Goal: Answer question/provide support: Share knowledge or assist other users

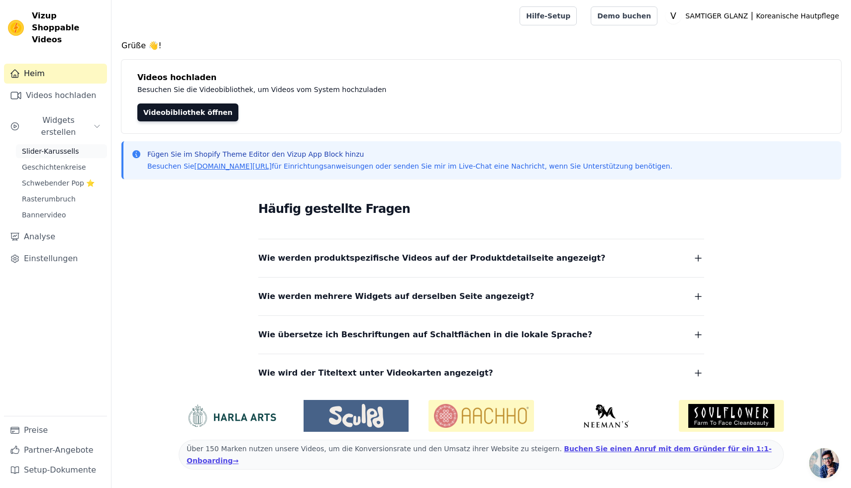
click at [69, 147] on font "Slider-Karussells" at bounding box center [50, 151] width 57 height 8
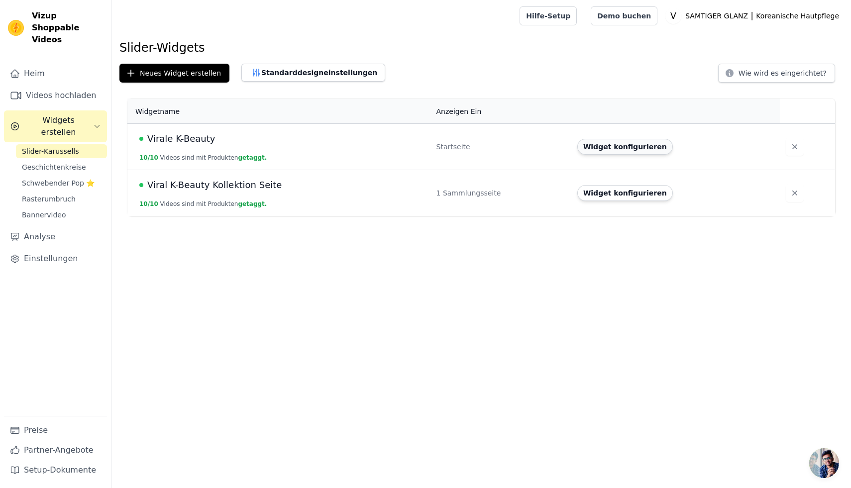
click at [605, 147] on font "Widget konfigurieren" at bounding box center [625, 147] width 84 height 8
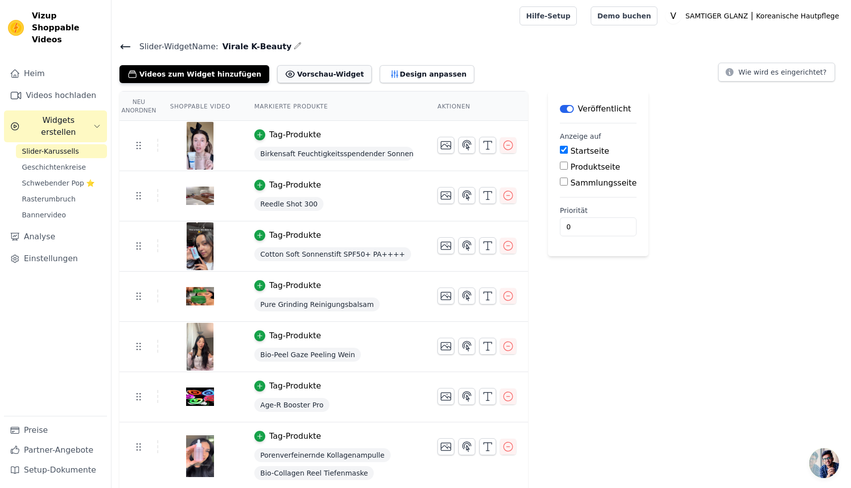
click at [319, 76] on font "Vorschau-Widget" at bounding box center [330, 74] width 67 height 8
click at [413, 75] on font "Design anpassen" at bounding box center [433, 74] width 67 height 8
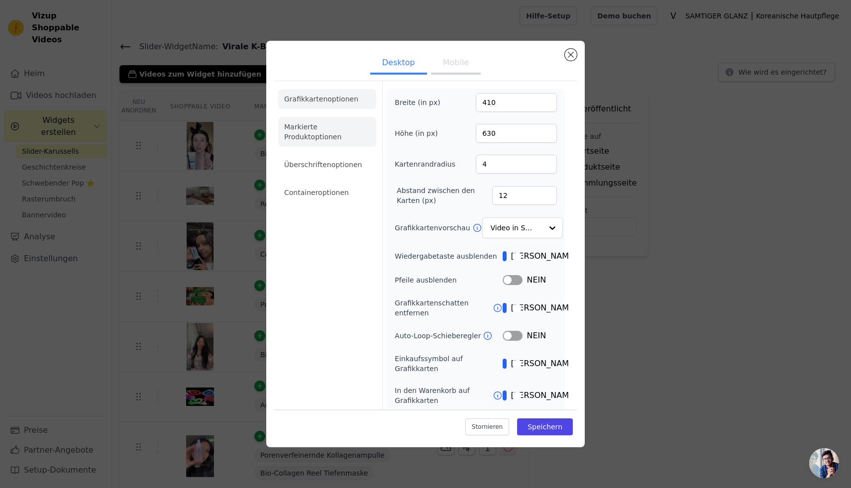
click at [315, 136] on font "Markierte Produktoptionen" at bounding box center [312, 132] width 57 height 18
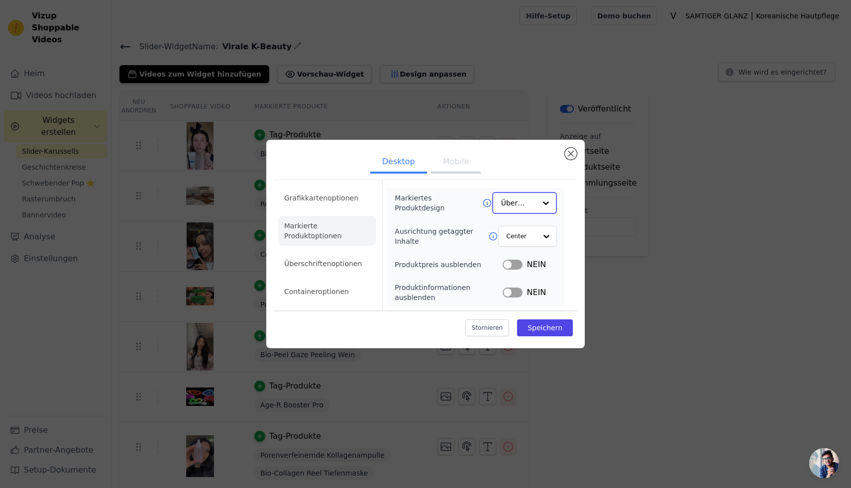
click at [542, 203] on div at bounding box center [546, 203] width 20 height 20
click at [536, 226] on div "Karte" at bounding box center [524, 227] width 65 height 21
click at [546, 326] on font "Speichern" at bounding box center [545, 328] width 35 height 8
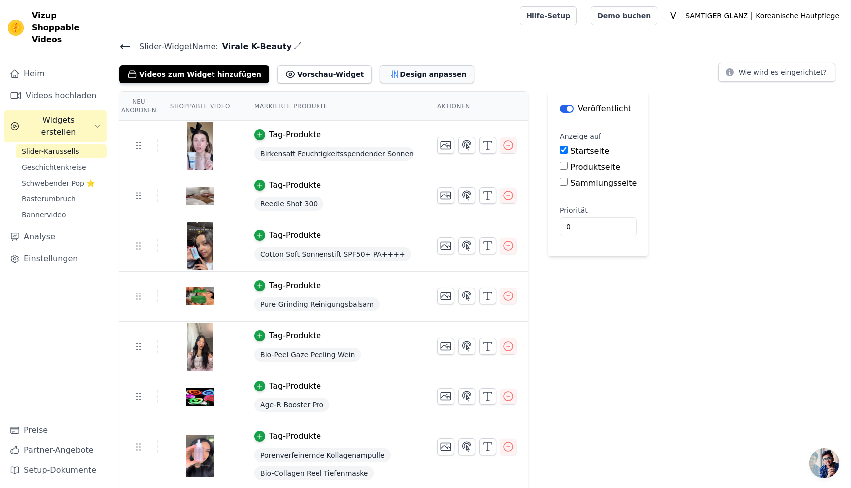
click at [400, 73] on font "Design anpassen" at bounding box center [433, 74] width 67 height 8
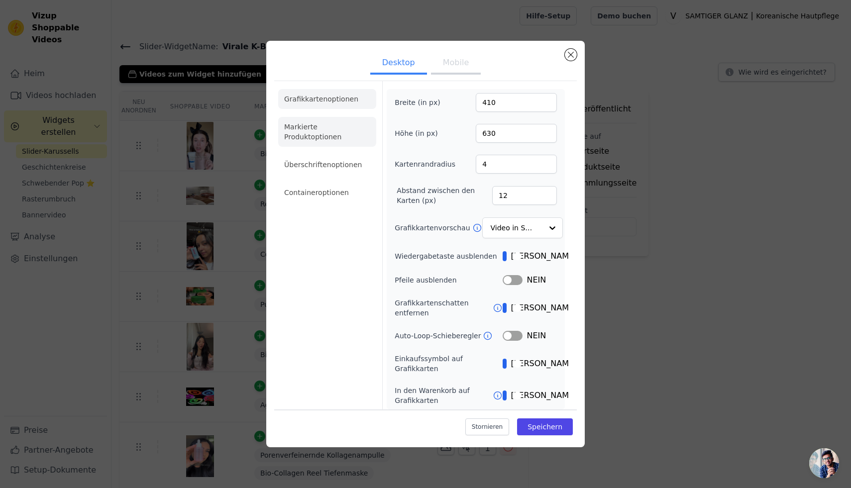
click at [315, 132] on font "Markierte Produktoptionen" at bounding box center [312, 132] width 57 height 18
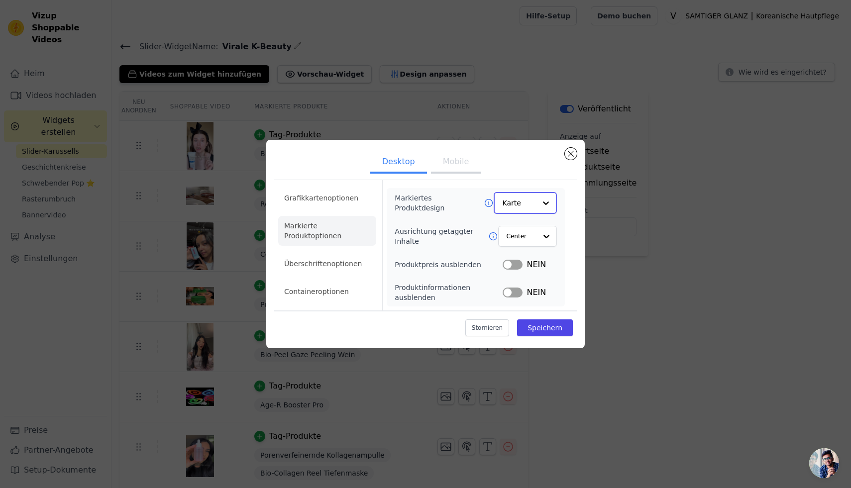
click at [545, 202] on div at bounding box center [546, 203] width 20 height 20
click at [534, 286] on font "Minimalistisch" at bounding box center [524, 300] width 41 height 29
click at [553, 331] on font "Speichern" at bounding box center [545, 328] width 35 height 8
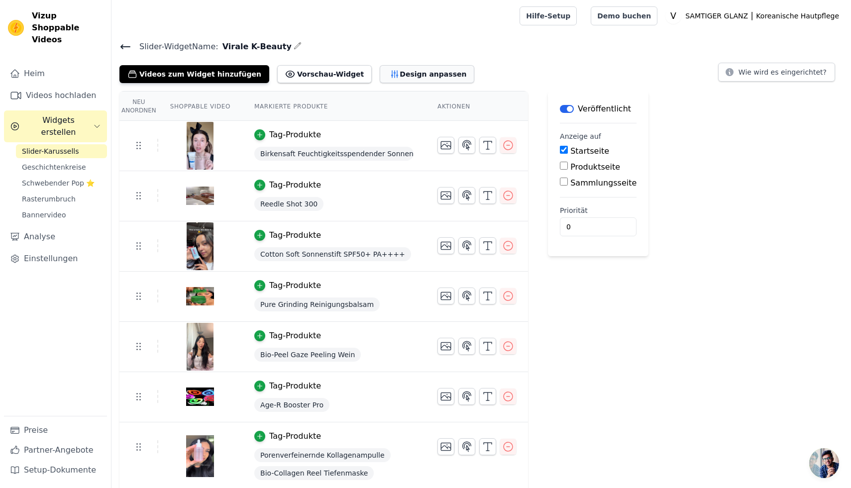
click at [400, 72] on font "Design anpassen" at bounding box center [433, 74] width 67 height 8
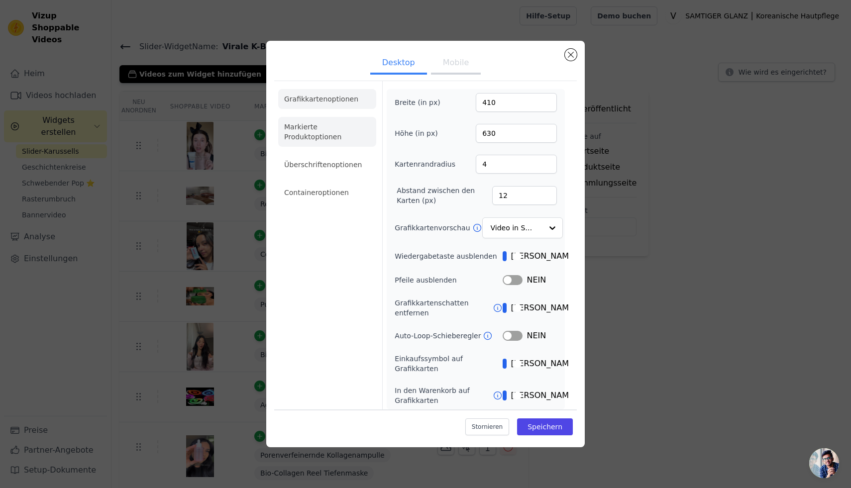
click at [321, 144] on li "Markierte Produktoptionen" at bounding box center [327, 132] width 98 height 30
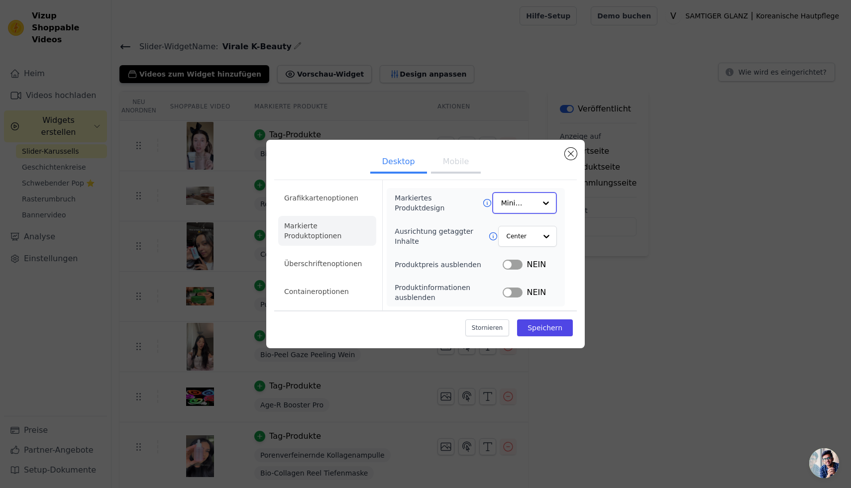
click at [542, 205] on div at bounding box center [546, 203] width 20 height 20
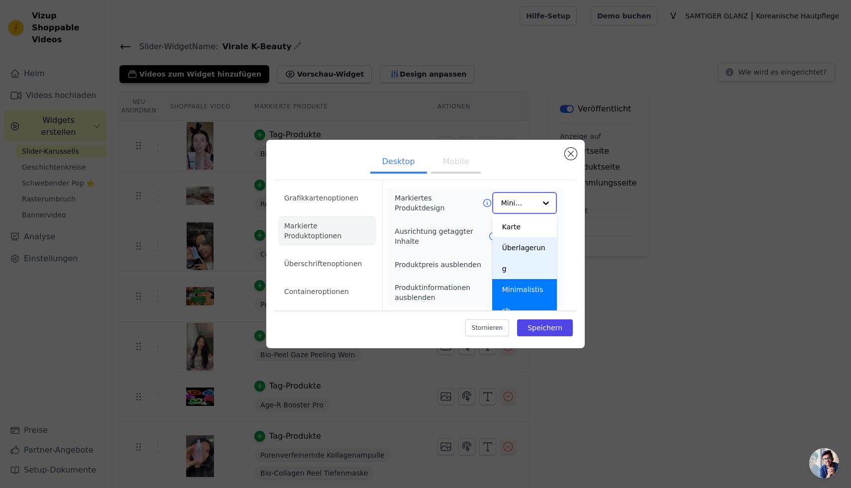
click at [546, 247] on font "Überlagerung" at bounding box center [523, 258] width 43 height 29
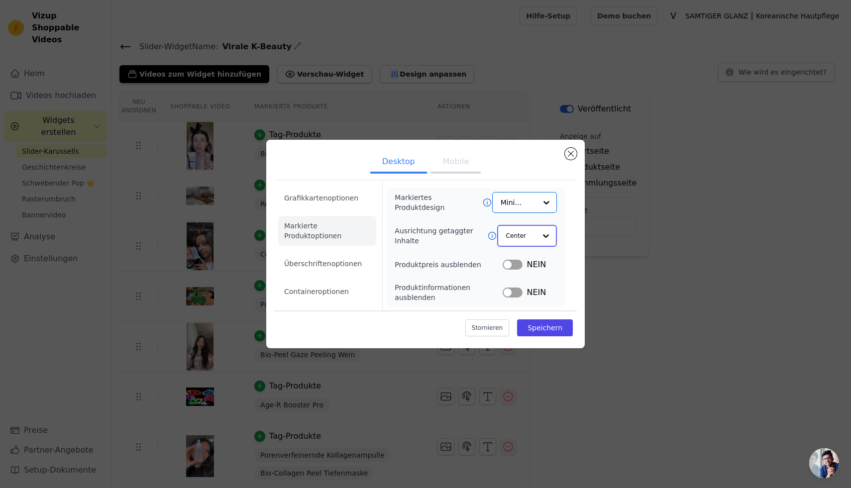
click at [543, 242] on div at bounding box center [546, 236] width 20 height 20
click at [535, 281] on div "Links" at bounding box center [526, 280] width 59 height 21
click at [550, 329] on font "Speichern" at bounding box center [545, 328] width 35 height 8
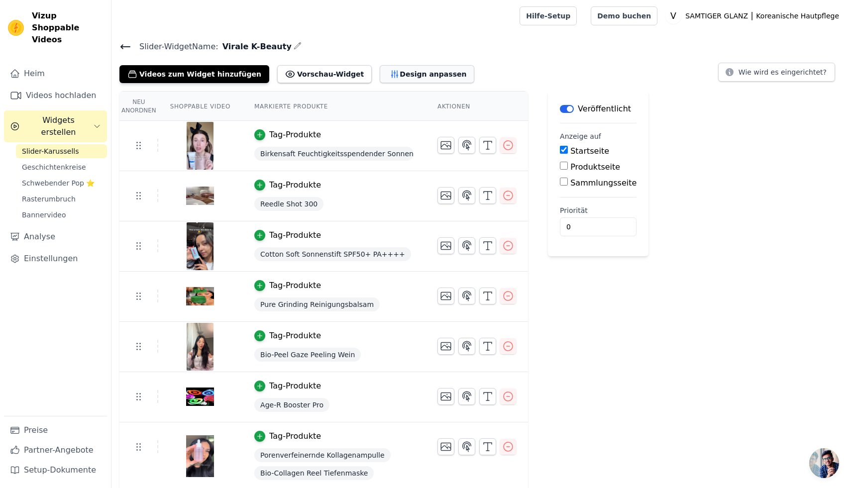
click at [399, 80] on button "Design anpassen" at bounding box center [427, 74] width 95 height 18
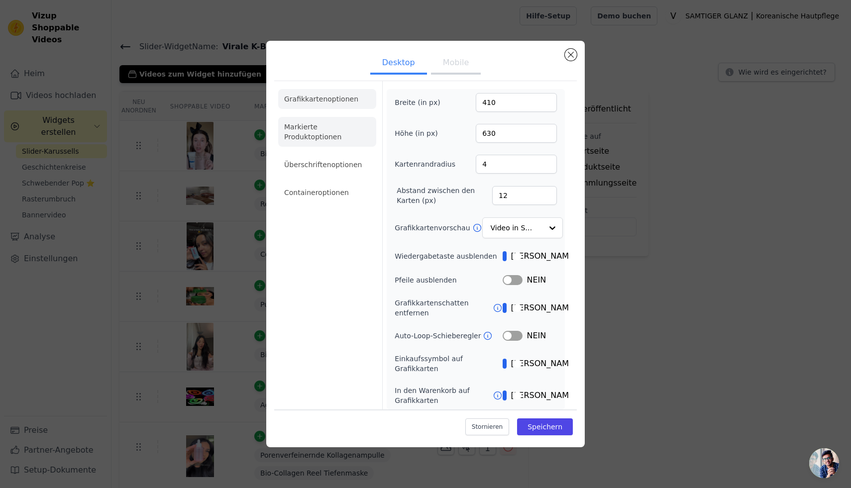
click at [342, 136] on li "Markierte Produktoptionen" at bounding box center [327, 132] width 98 height 30
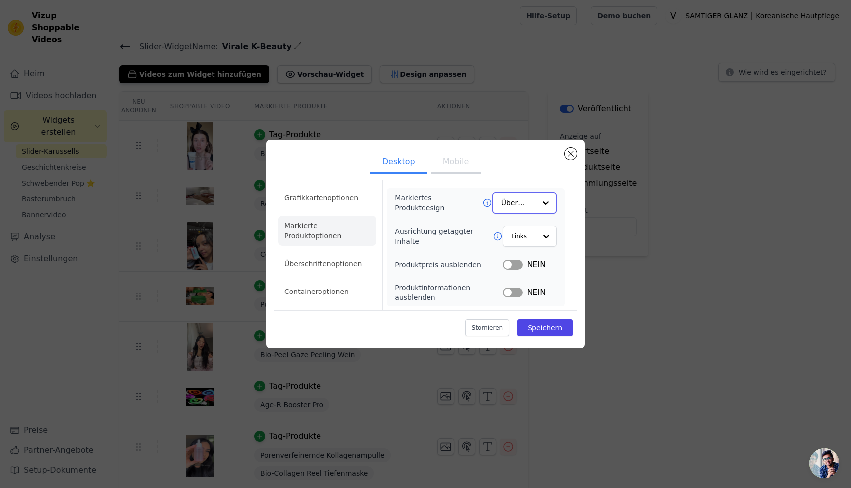
click at [545, 207] on div at bounding box center [546, 203] width 20 height 20
click at [571, 205] on div "Grafikkartenoptionen Markierte Produktoptionen Überschriftenoptionen Containero…" at bounding box center [425, 245] width 303 height 130
click at [545, 237] on div at bounding box center [546, 236] width 20 height 20
click at [518, 298] on font "Rechts" at bounding box center [523, 300] width 23 height 8
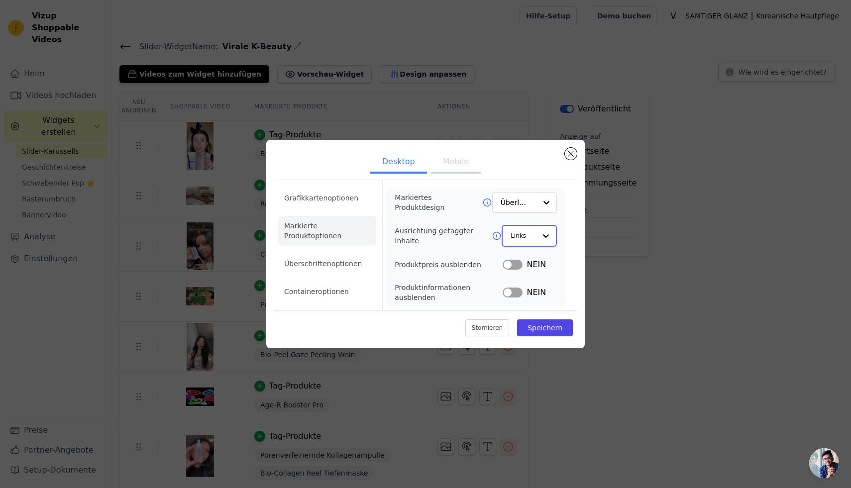
scroll to position [0, 0]
click at [539, 331] on font "Speichern" at bounding box center [545, 328] width 35 height 8
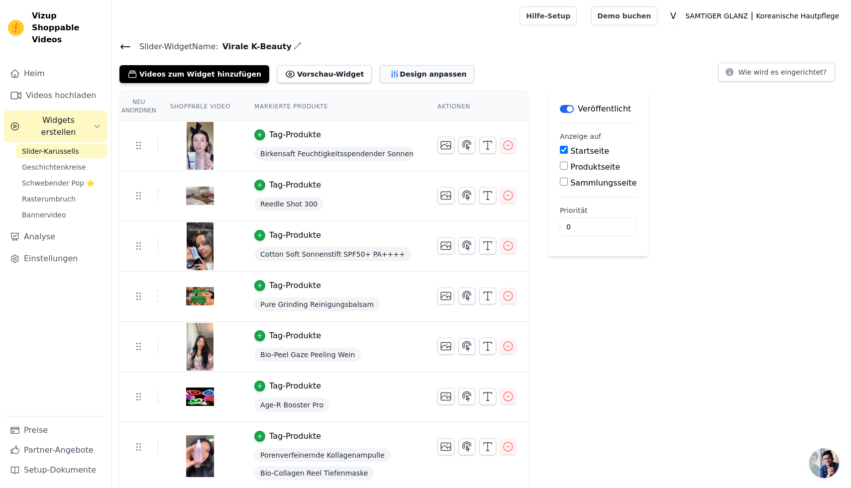
click at [400, 75] on font "Design anpassen" at bounding box center [433, 74] width 67 height 8
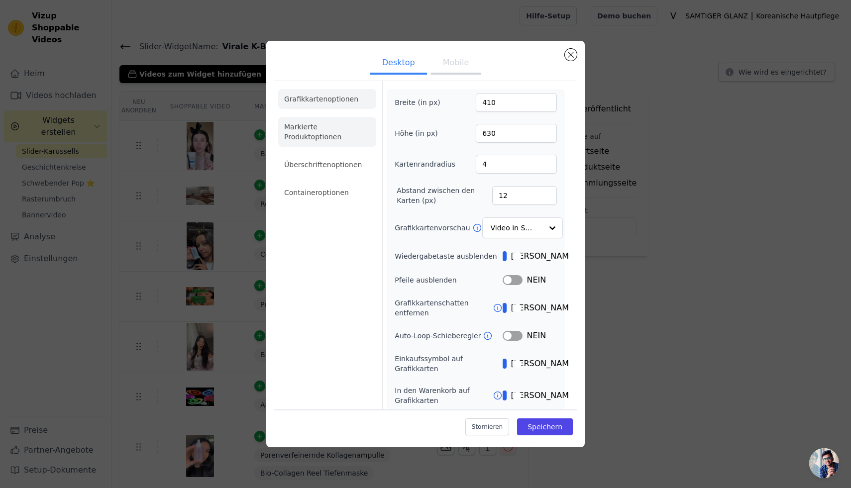
click at [317, 129] on li "Markierte Produktoptionen" at bounding box center [327, 132] width 98 height 30
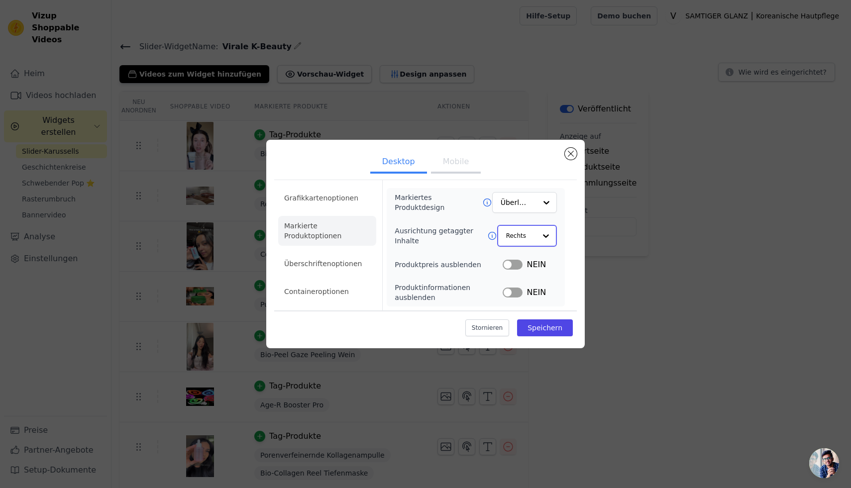
click at [549, 239] on div at bounding box center [546, 236] width 20 height 20
click at [576, 238] on div "Grafikkartenoptionen Markierte Produktoptionen Überschriftenoptionen Containero…" at bounding box center [425, 245] width 303 height 130
click at [339, 265] on font "Überschriftenoptionen" at bounding box center [323, 264] width 78 height 8
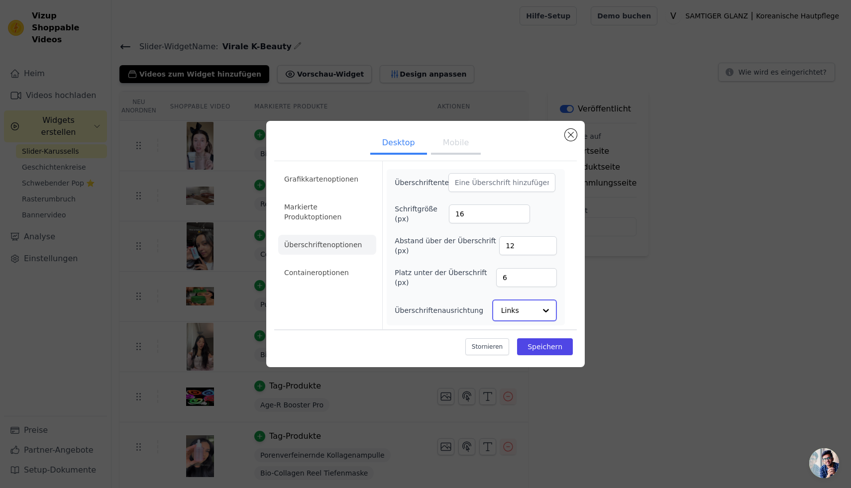
click at [541, 313] on div at bounding box center [546, 311] width 20 height 20
click at [569, 279] on div "Grafikkartenoptionen Markierte Produktoptionen Überschriftenoptionen Containero…" at bounding box center [425, 245] width 303 height 168
click at [521, 213] on input "17" at bounding box center [489, 214] width 81 height 19
click at [521, 213] on input "18" at bounding box center [489, 214] width 81 height 19
type input "19"
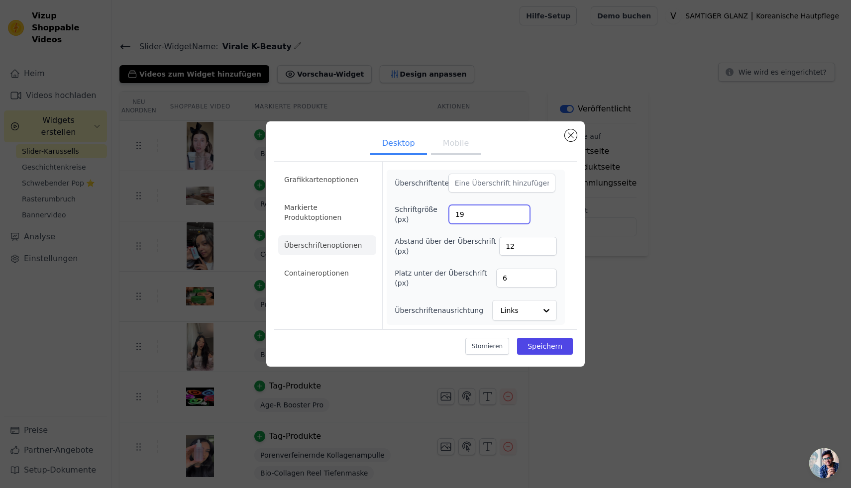
click at [521, 213] on input "19" at bounding box center [489, 214] width 81 height 19
click at [549, 276] on input "7" at bounding box center [526, 278] width 61 height 19
click at [549, 276] on input "8" at bounding box center [526, 278] width 61 height 19
click at [549, 276] on input "9" at bounding box center [526, 278] width 61 height 19
type input "10"
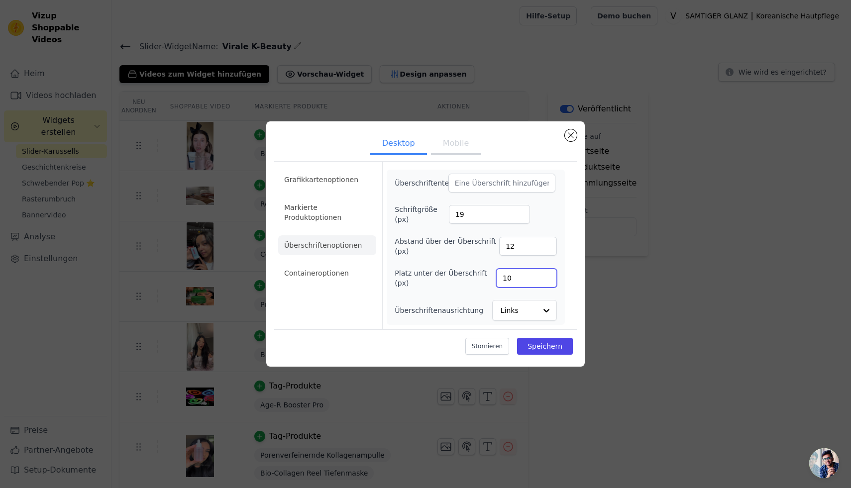
click at [549, 276] on input "10" at bounding box center [526, 278] width 61 height 19
click at [536, 343] on font "Speichern" at bounding box center [545, 346] width 35 height 8
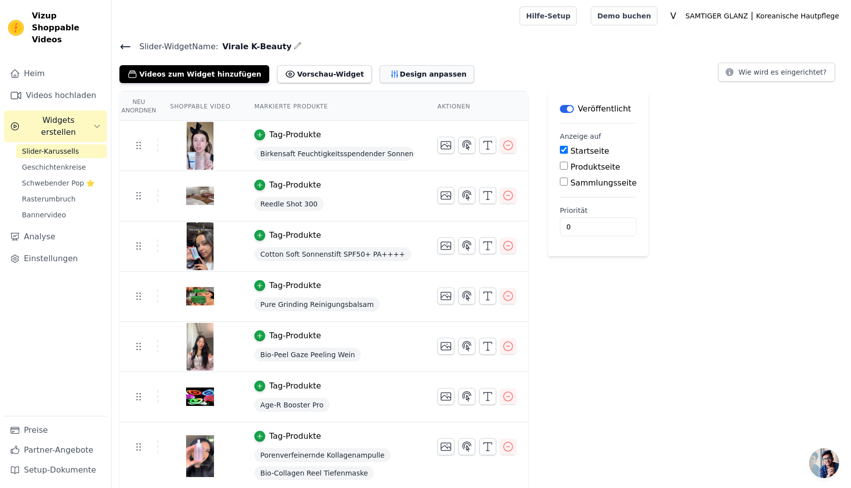
click at [400, 71] on font "Design anpassen" at bounding box center [433, 74] width 67 height 8
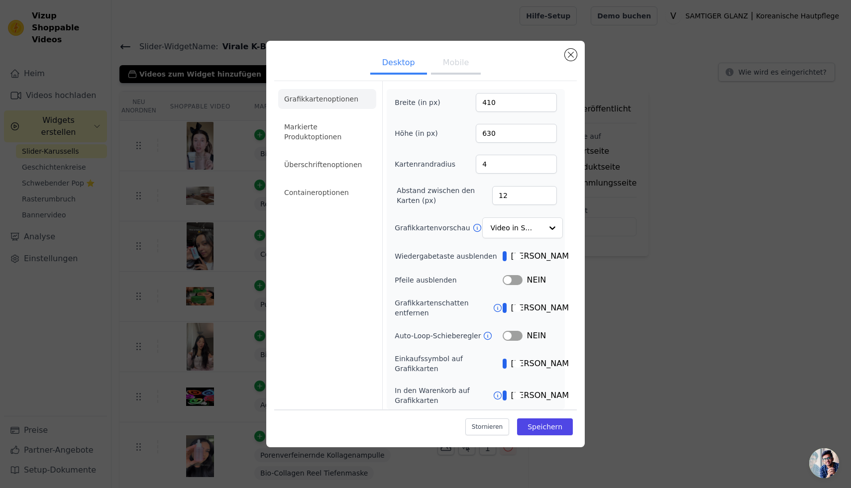
click at [507, 364] on button "Etikett" at bounding box center [505, 364] width 4 height 10
click at [303, 135] on font "Markierte Produktoptionen" at bounding box center [312, 132] width 57 height 18
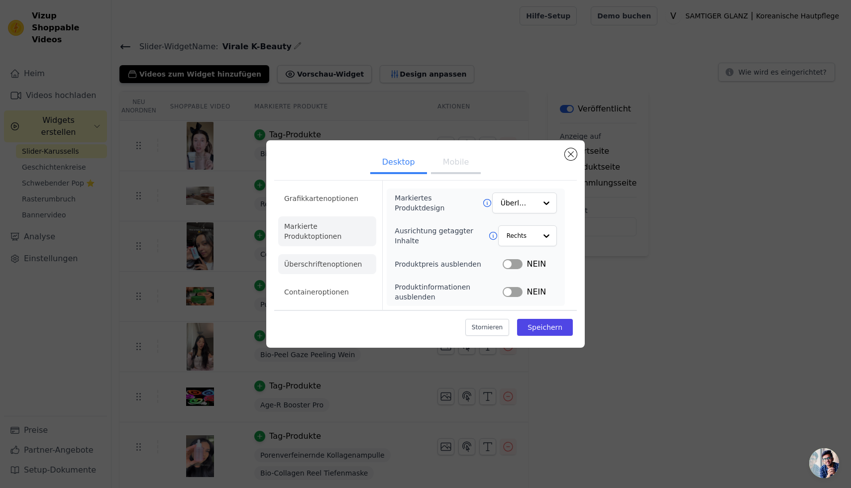
click at [314, 267] on font "Überschriftenoptionen" at bounding box center [323, 264] width 78 height 8
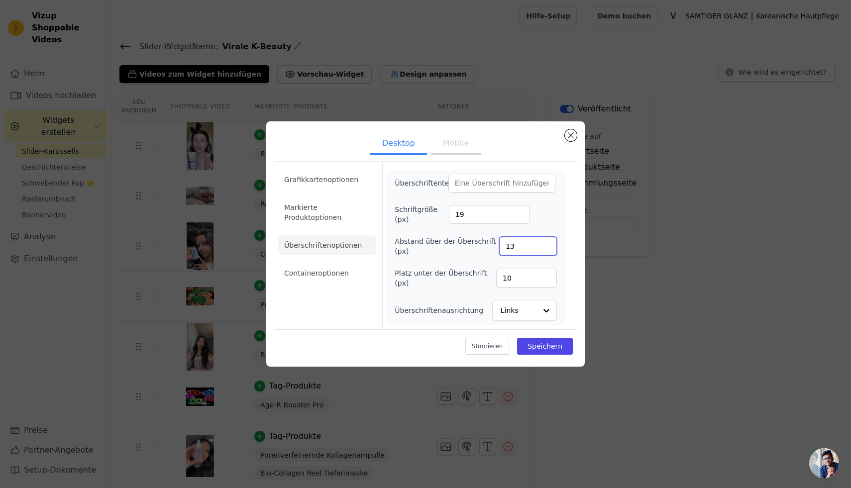
click at [546, 243] on input "13" at bounding box center [528, 246] width 58 height 19
click at [546, 243] on input "14" at bounding box center [528, 246] width 58 height 19
click at [546, 243] on input "15" at bounding box center [528, 246] width 58 height 19
click at [546, 243] on input "16" at bounding box center [528, 246] width 58 height 19
click at [546, 243] on input "17" at bounding box center [528, 246] width 58 height 19
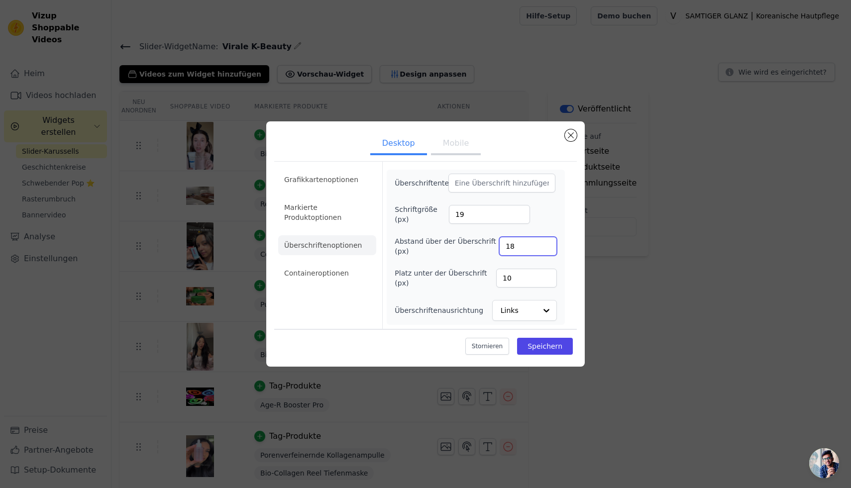
click at [546, 243] on input "18" at bounding box center [528, 246] width 58 height 19
type input "19"
click at [546, 243] on input "19" at bounding box center [528, 246] width 58 height 19
click at [545, 345] on font "Speichern" at bounding box center [545, 346] width 35 height 8
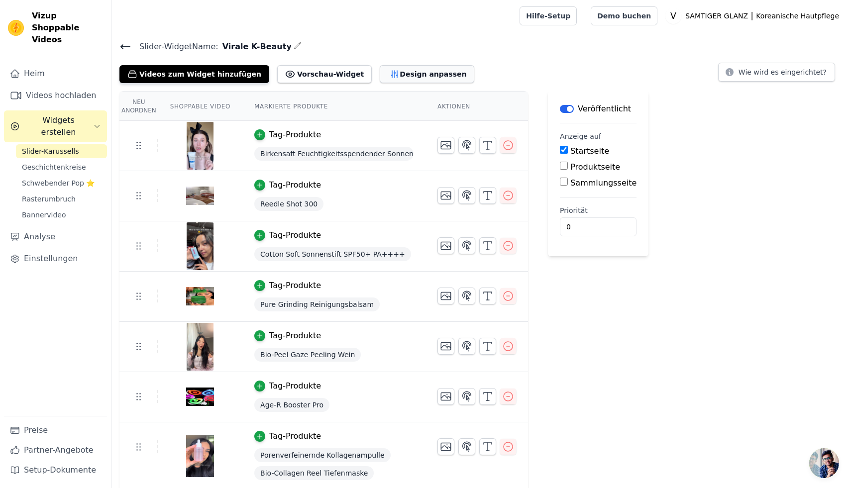
click at [400, 72] on font "Design anpassen" at bounding box center [433, 74] width 67 height 8
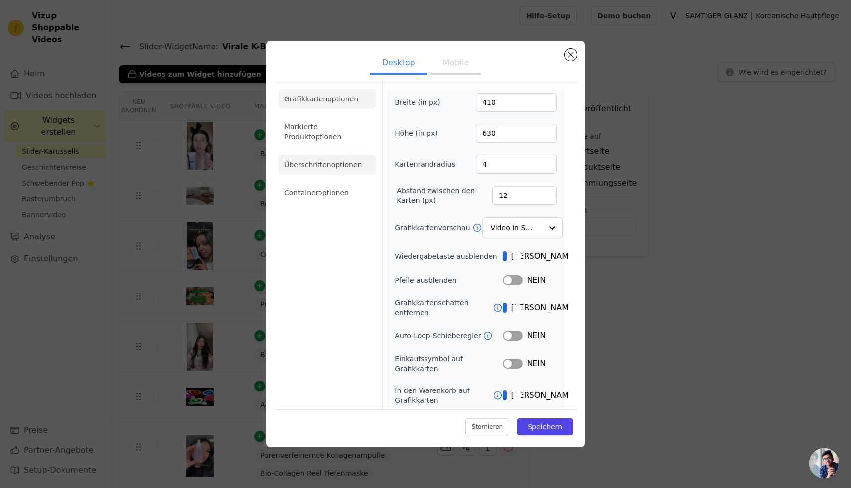
click at [330, 173] on li "Überschriftenoptionen" at bounding box center [327, 165] width 98 height 20
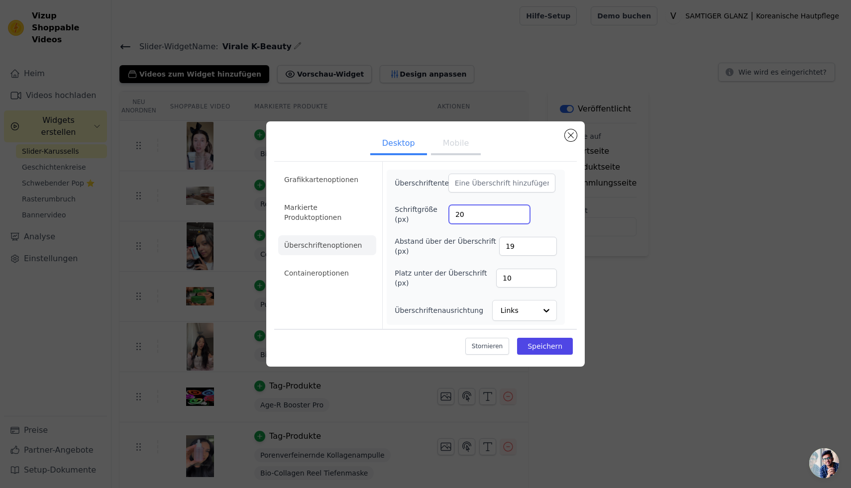
click at [520, 213] on input "20" at bounding box center [489, 214] width 81 height 19
click at [520, 213] on input "21" at bounding box center [489, 214] width 81 height 19
click at [520, 213] on input "22" at bounding box center [489, 214] width 81 height 19
click at [520, 213] on input "23" at bounding box center [489, 214] width 81 height 19
click at [520, 217] on input "22" at bounding box center [489, 214] width 81 height 19
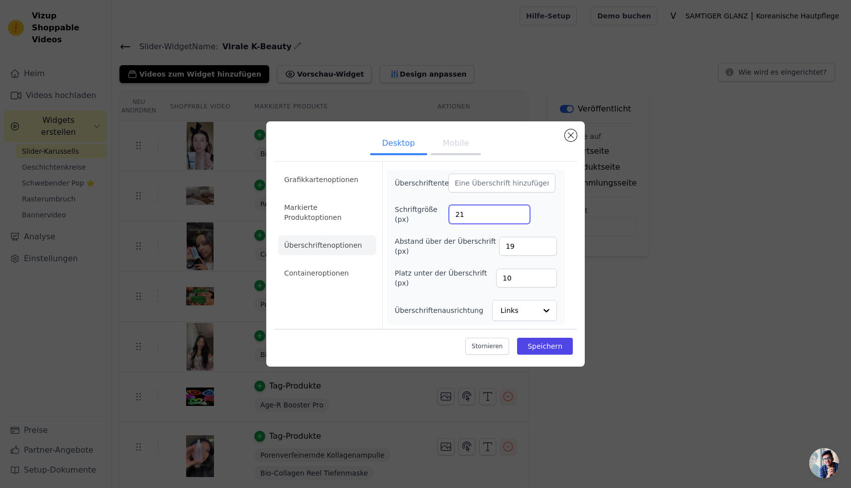
click at [520, 217] on input "21" at bounding box center [489, 214] width 81 height 19
type input "20"
click at [520, 217] on input "20" at bounding box center [489, 214] width 81 height 19
type input "0"
click at [548, 249] on input "0" at bounding box center [528, 246] width 58 height 19
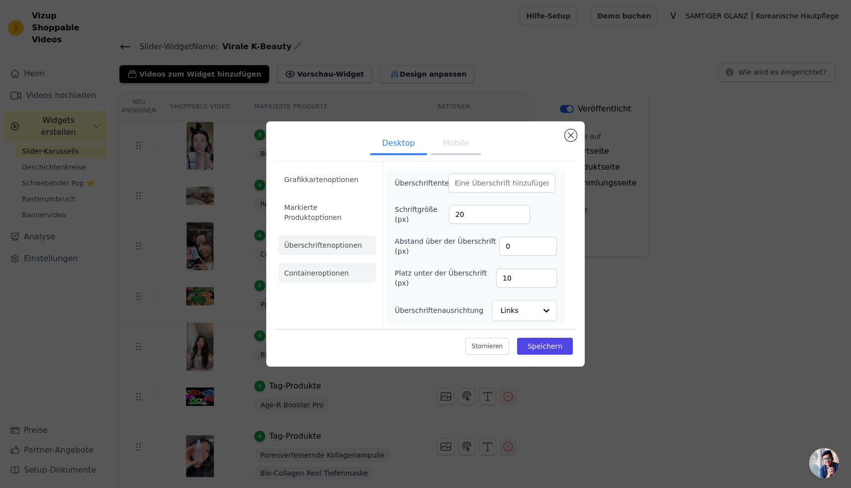
click at [340, 274] on font "Containeroptionen" at bounding box center [316, 273] width 65 height 8
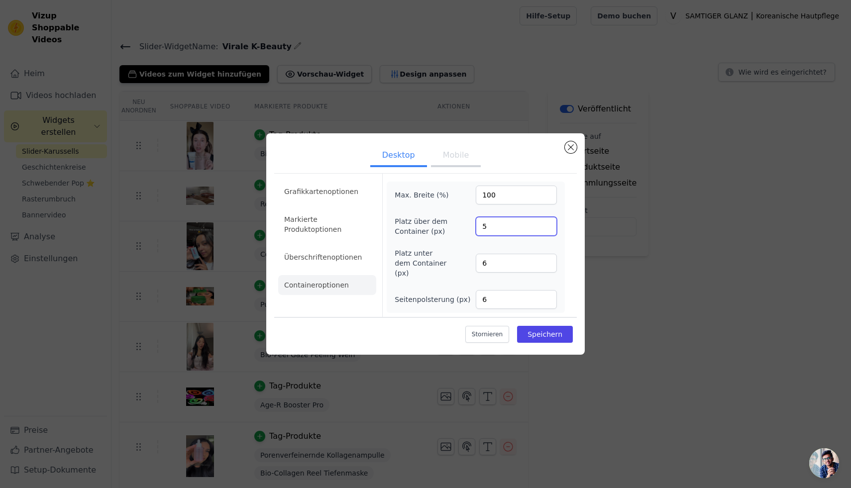
click at [546, 232] on input "5" at bounding box center [516, 226] width 81 height 19
click at [546, 232] on input "4" at bounding box center [516, 226] width 81 height 19
click at [546, 232] on input "3" at bounding box center [516, 226] width 81 height 19
click at [546, 232] on input "2" at bounding box center [516, 226] width 81 height 19
click at [546, 232] on input "1" at bounding box center [516, 226] width 81 height 19
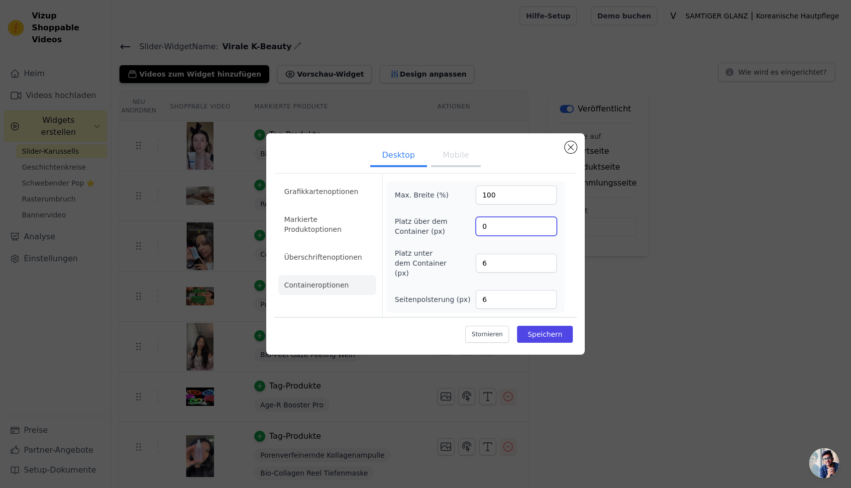
type input "0"
click at [546, 232] on input "0" at bounding box center [516, 226] width 81 height 19
type input "24"
click at [549, 261] on input "24" at bounding box center [516, 263] width 81 height 19
click at [553, 331] on font "Speichern" at bounding box center [545, 335] width 35 height 8
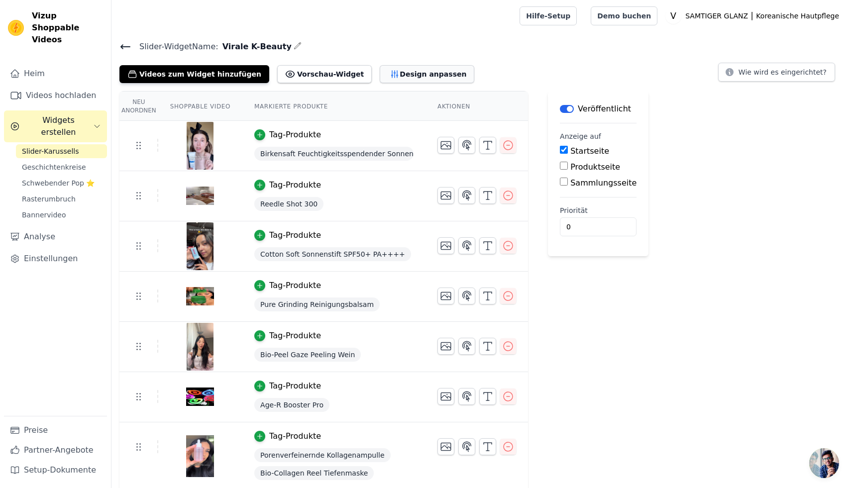
click at [400, 77] on font "Design anpassen" at bounding box center [433, 74] width 67 height 8
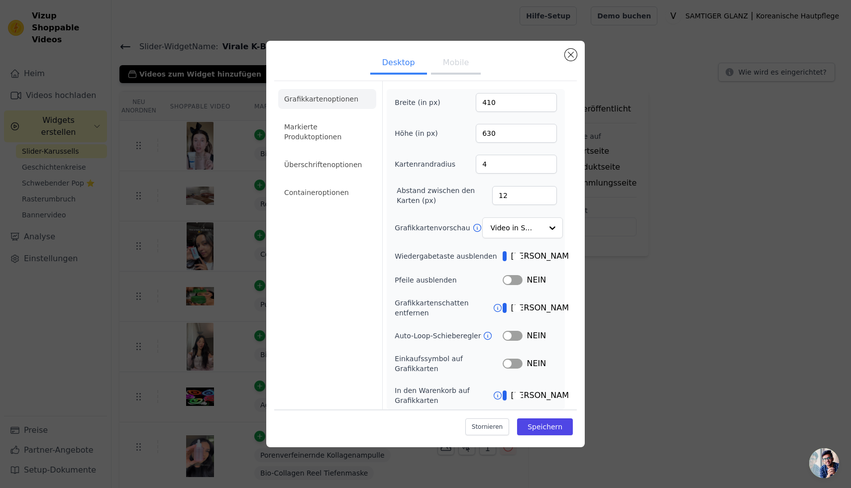
click at [487, 339] on icon at bounding box center [488, 336] width 10 height 10
click at [339, 132] on li "Markierte Produktoptionen" at bounding box center [327, 132] width 98 height 30
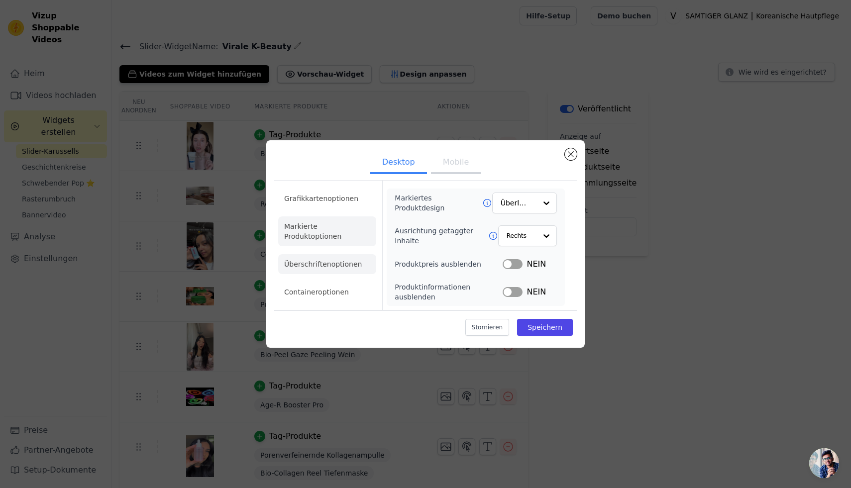
click at [324, 264] on font "Überschriftenoptionen" at bounding box center [323, 264] width 78 height 8
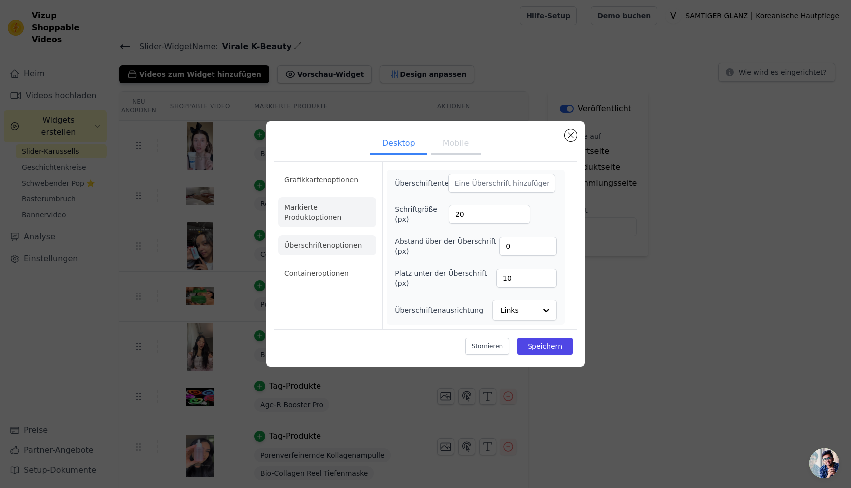
click at [325, 219] on font "Markierte Produktoptionen" at bounding box center [312, 213] width 57 height 18
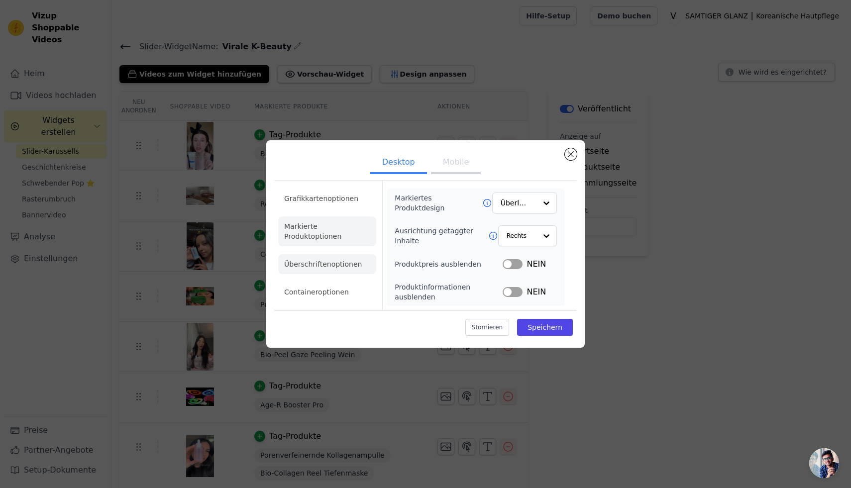
click at [314, 262] on font "Überschriftenoptionen" at bounding box center [323, 264] width 78 height 8
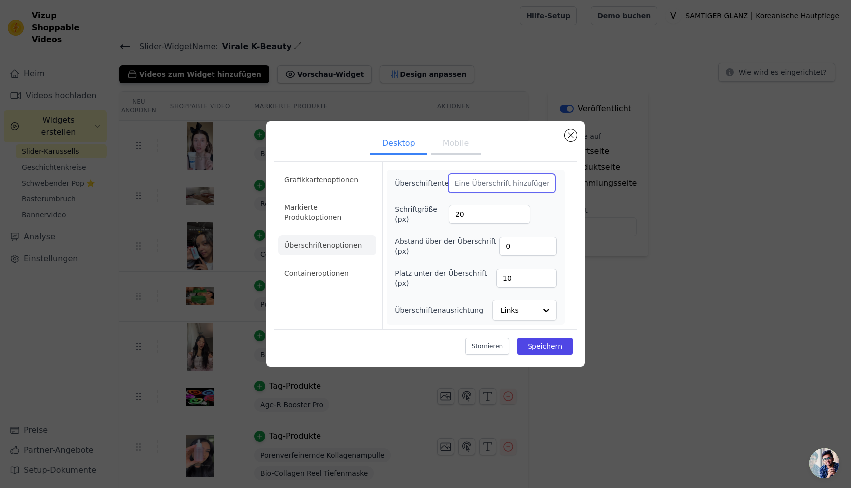
click at [511, 182] on input "Überschriftentext" at bounding box center [501, 183] width 107 height 19
click at [565, 211] on form "Überschriftentext Schriftgröße (px) 20 Abstand über der Überschrift (px) 0 Plat…" at bounding box center [475, 245] width 187 height 167
click at [332, 274] on font "Containeroptionen" at bounding box center [316, 273] width 65 height 8
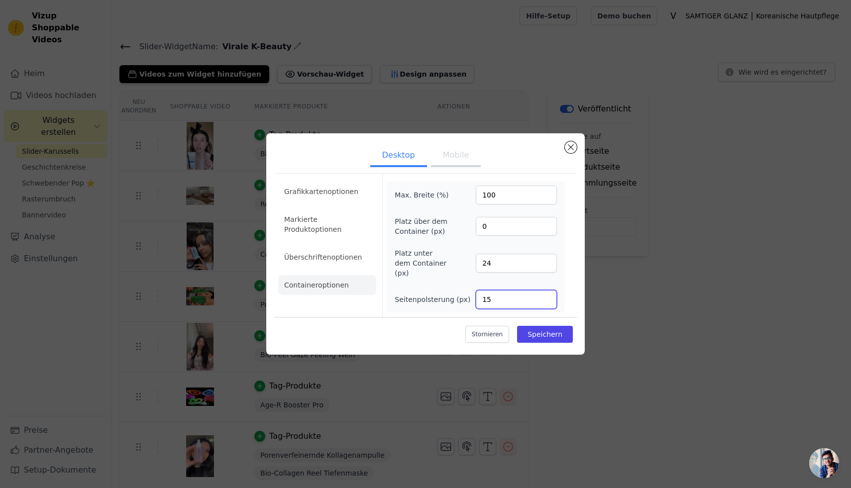
click at [548, 291] on input "15" at bounding box center [516, 299] width 81 height 19
click at [548, 291] on input "16" at bounding box center [516, 299] width 81 height 19
click at [548, 291] on input "17" at bounding box center [516, 299] width 81 height 19
click at [548, 291] on input "18" at bounding box center [516, 299] width 81 height 19
click at [548, 291] on input "19" at bounding box center [516, 299] width 81 height 19
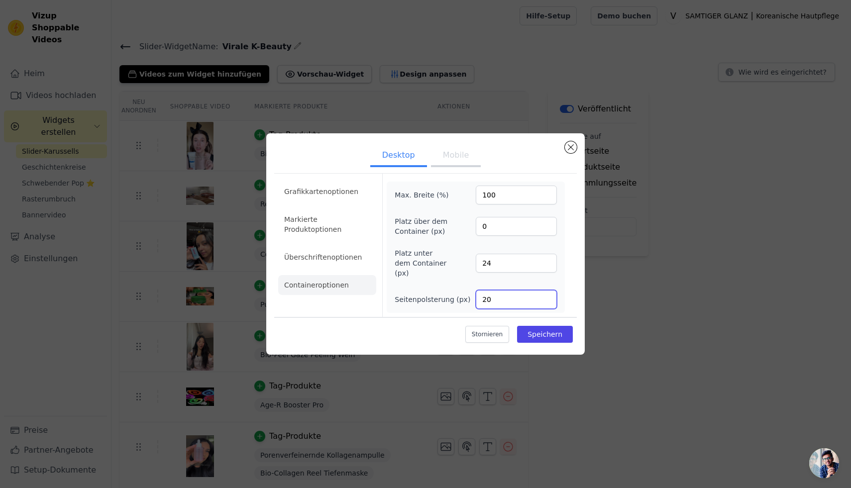
click at [548, 291] on input "20" at bounding box center [516, 299] width 81 height 19
click at [548, 291] on input "21" at bounding box center [516, 299] width 81 height 19
click at [548, 291] on input "22" at bounding box center [516, 299] width 81 height 19
click at [548, 291] on input "23" at bounding box center [516, 299] width 81 height 19
type input "24"
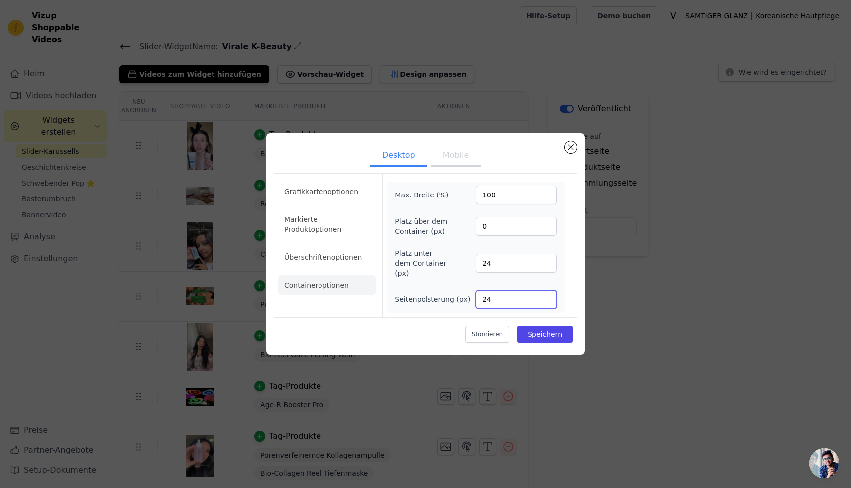
click at [548, 291] on input "24" at bounding box center [516, 299] width 81 height 19
click at [455, 160] on font "Mobile" at bounding box center [456, 154] width 26 height 9
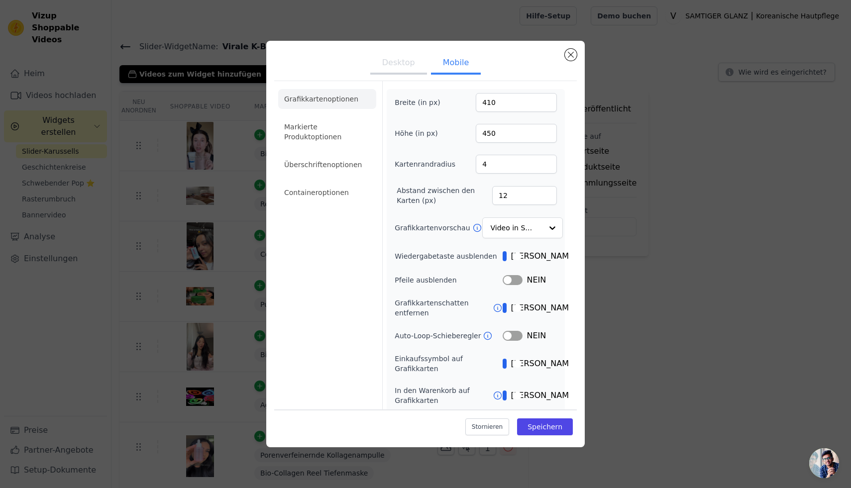
click at [507, 359] on button "Etikett" at bounding box center [505, 364] width 4 height 10
click at [548, 429] on font "Speichern" at bounding box center [545, 427] width 35 height 8
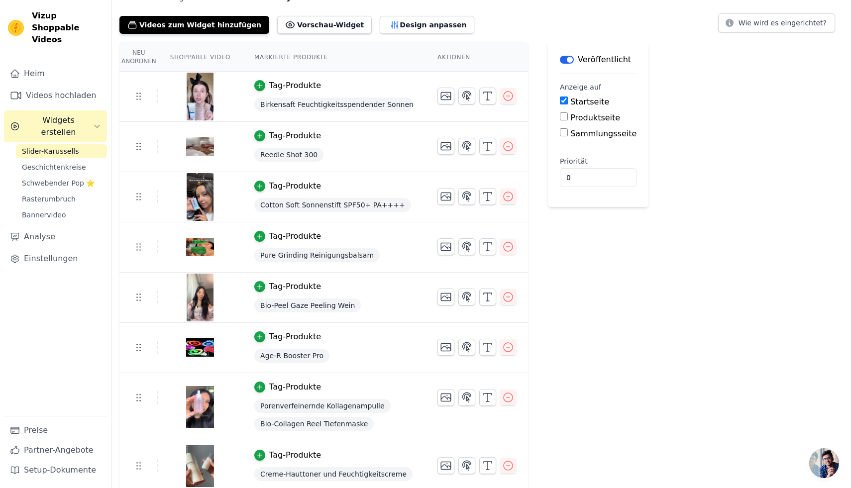
scroll to position [51, 0]
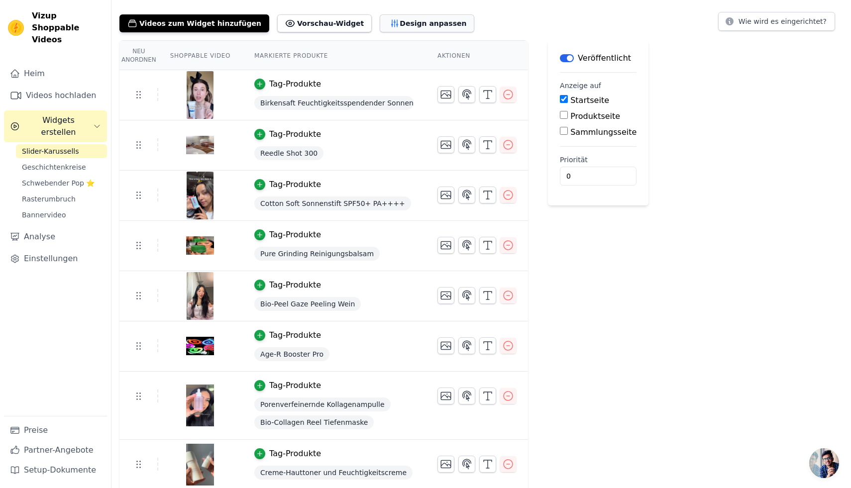
click at [387, 17] on button "Design anpassen" at bounding box center [427, 23] width 95 height 18
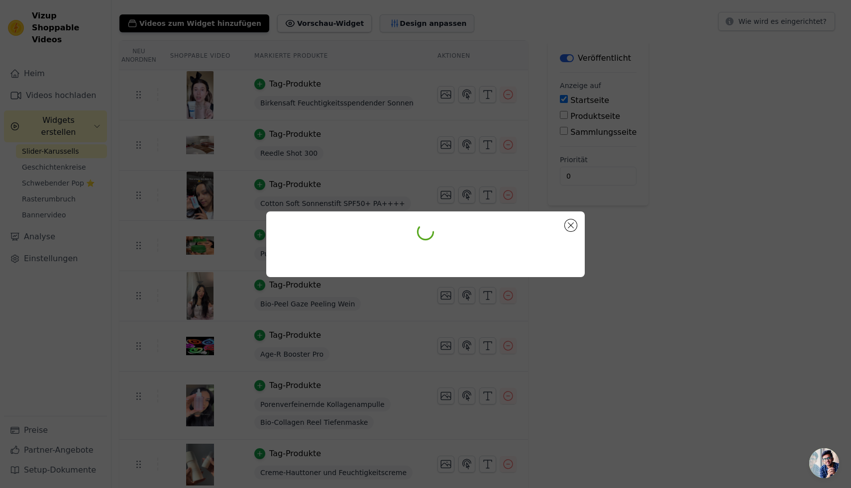
scroll to position [0, 0]
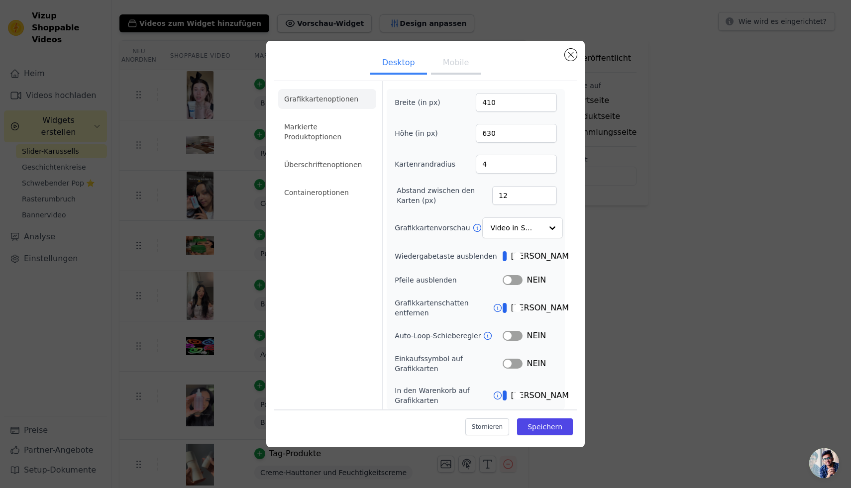
click at [456, 70] on button "Mobile" at bounding box center [456, 64] width 50 height 22
click at [346, 129] on li "Markierte Produktoptionen" at bounding box center [327, 132] width 98 height 30
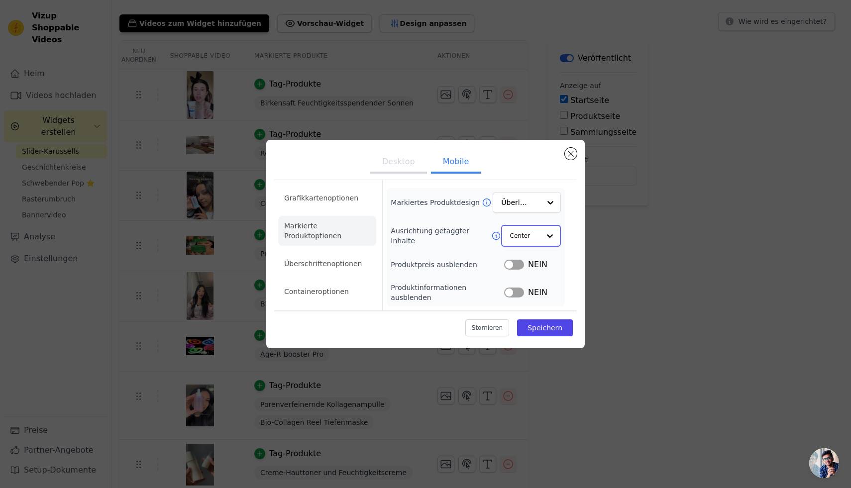
click at [545, 235] on div at bounding box center [550, 236] width 20 height 20
click at [533, 283] on div "Links" at bounding box center [530, 280] width 59 height 21
click at [550, 201] on div at bounding box center [550, 203] width 20 height 20
click at [572, 207] on div "Grafikkartenoptionen Markierte Produktoptionen Überschriftenoptionen Containero…" at bounding box center [425, 245] width 303 height 130
click at [335, 264] on font "Überschriftenoptionen" at bounding box center [323, 264] width 78 height 8
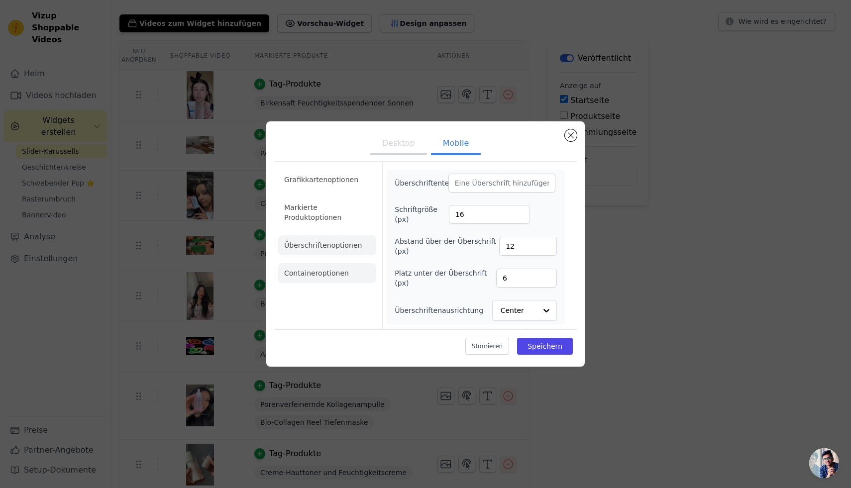
click at [336, 276] on font "Containeroptionen" at bounding box center [316, 273] width 65 height 8
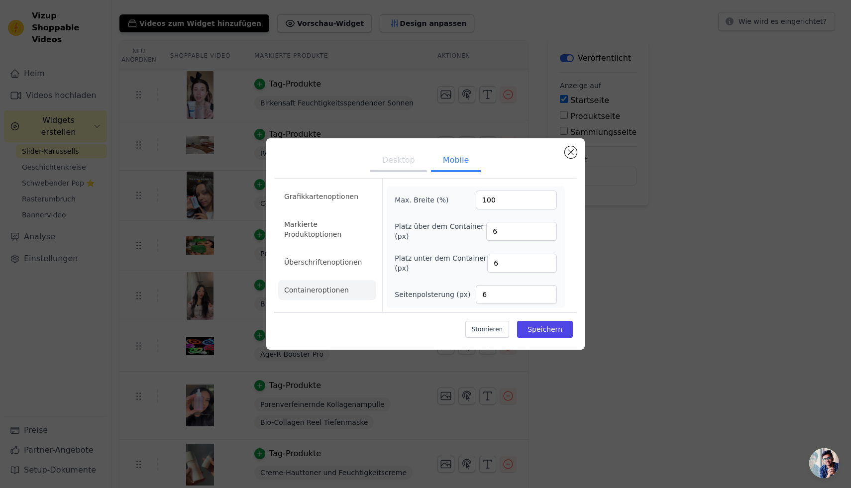
click at [550, 338] on div "Stornieren Speichern" at bounding box center [425, 327] width 303 height 30
click at [553, 328] on font "Speichern" at bounding box center [545, 330] width 35 height 8
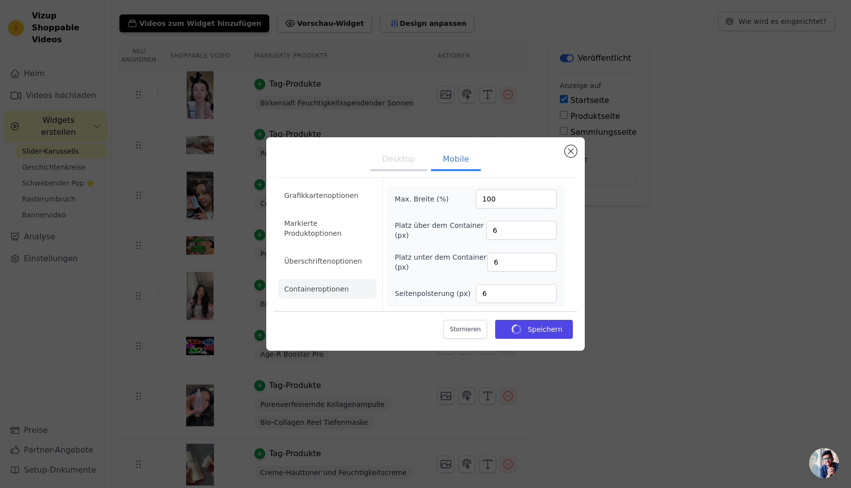
scroll to position [51, 0]
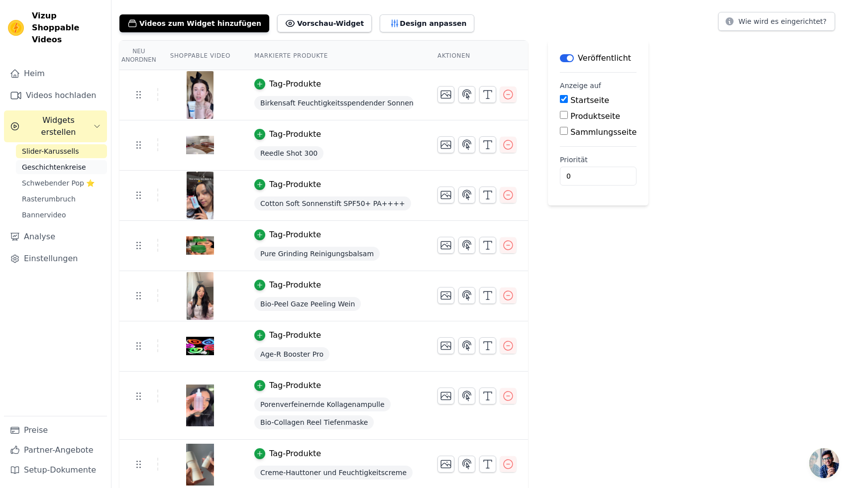
click at [57, 163] on font "Geschichtenkreise" at bounding box center [54, 167] width 64 height 8
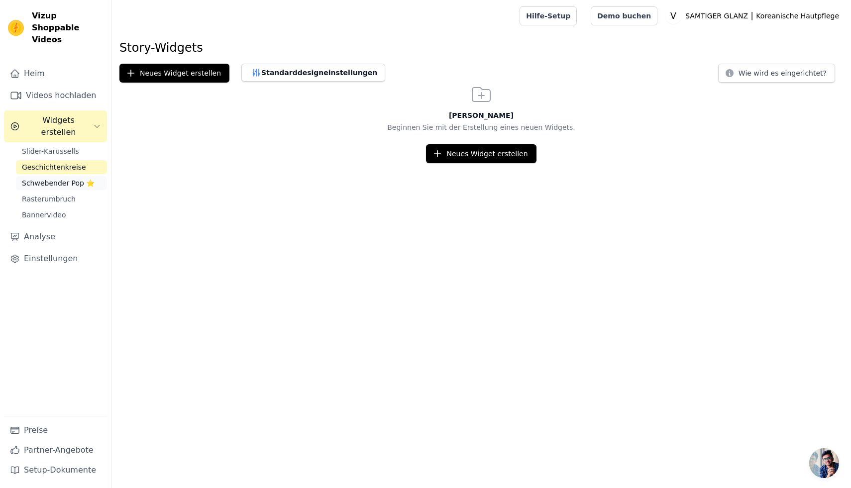
click at [58, 179] on font "Schwebender Pop ⭐" at bounding box center [58, 183] width 73 height 8
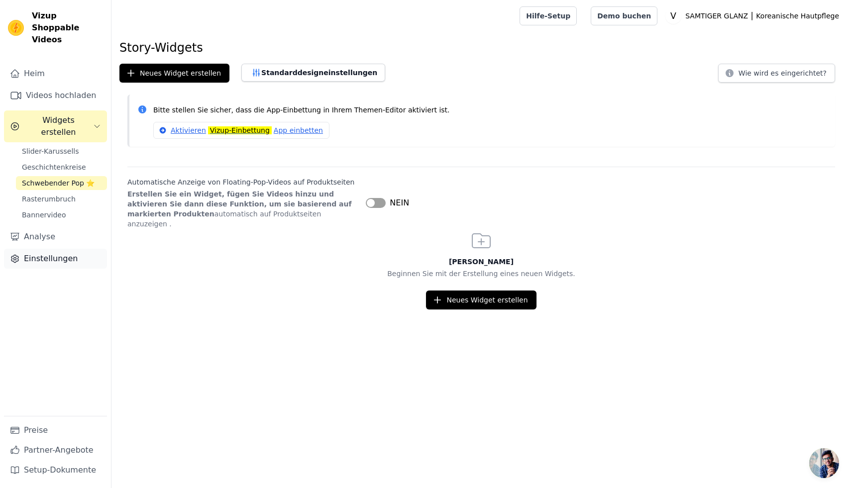
click at [41, 254] on font "Einstellungen" at bounding box center [51, 258] width 54 height 9
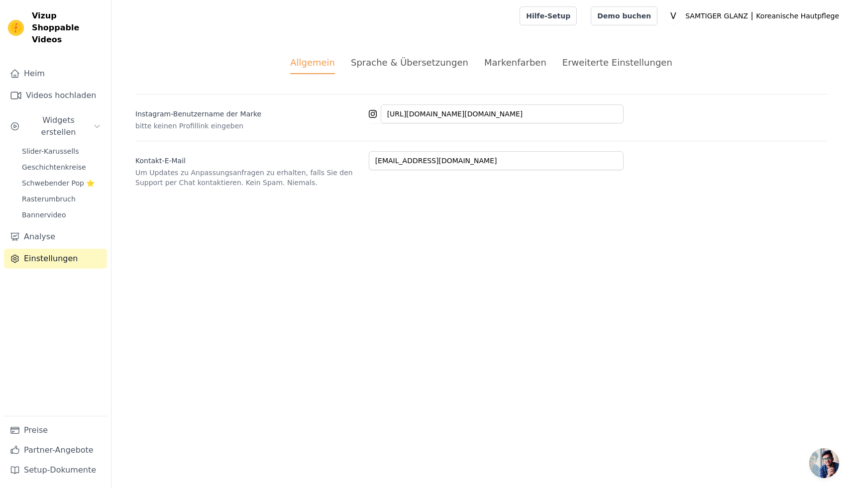
click at [412, 64] on font "Sprache & Übersetzungen" at bounding box center [409, 62] width 117 height 10
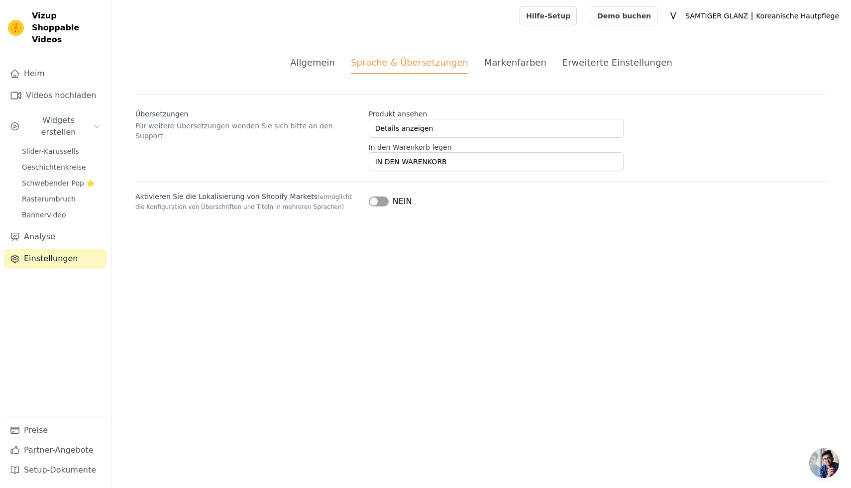
click at [512, 67] on font "Markenfarben" at bounding box center [515, 62] width 62 height 10
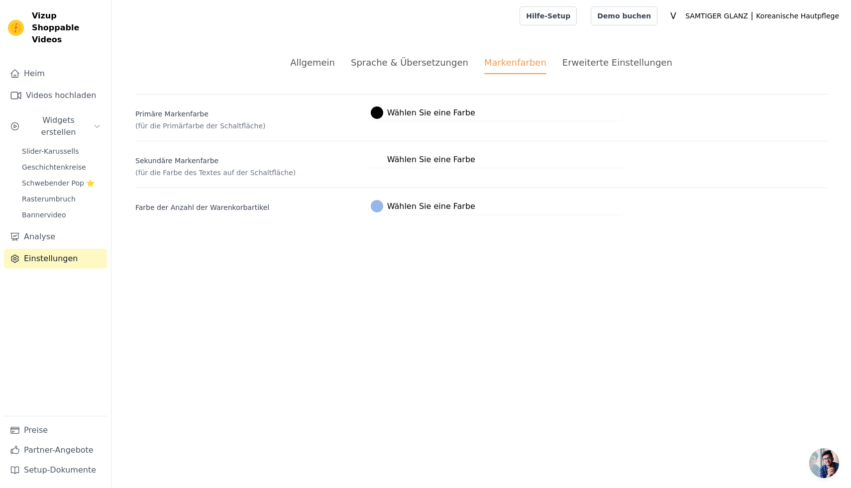
click at [407, 158] on font "Wählen Sie eine Farbe" at bounding box center [431, 159] width 88 height 9
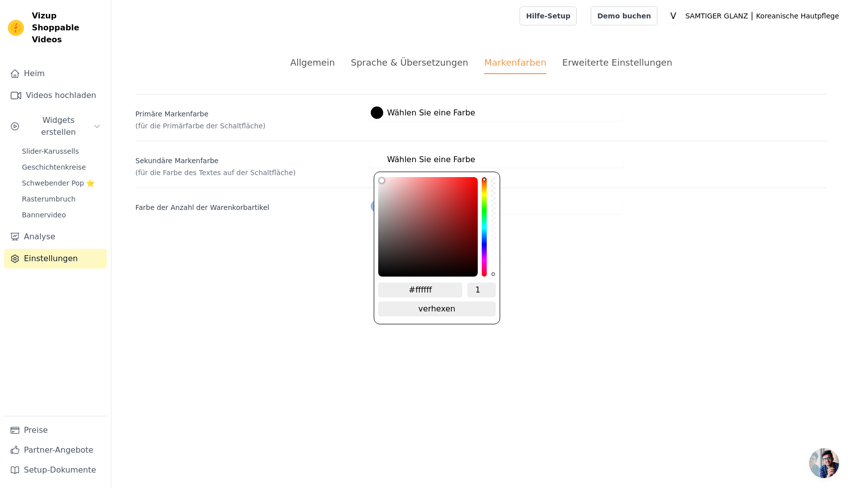
type input "#f7ecec"
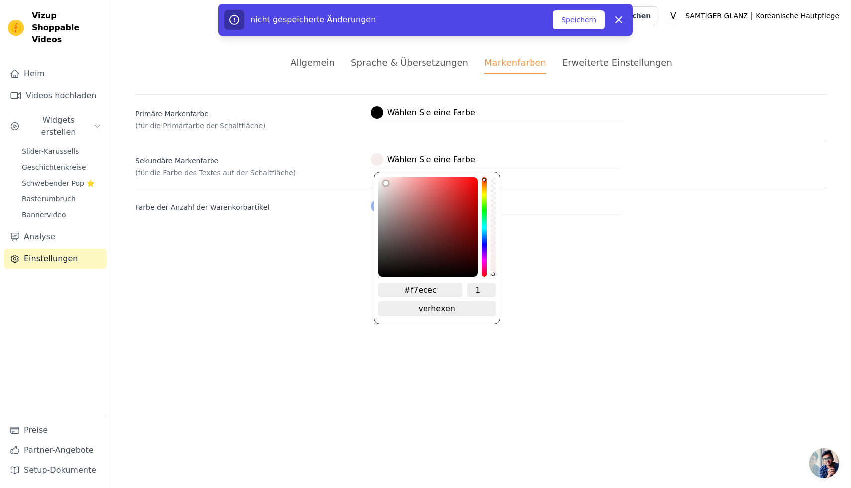
type input "#f0e6e6"
type input "#e0d9d9"
type input "#d4cdcd"
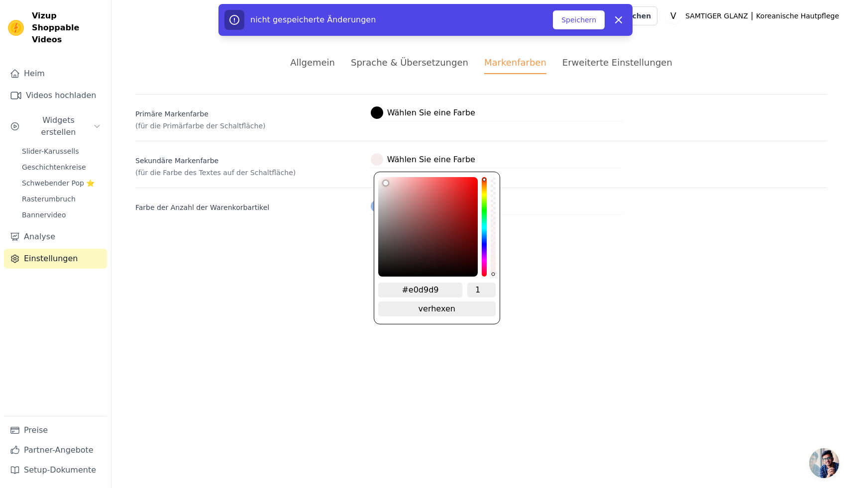
type input "#d4cdcd"
type input "#beb8b8"
type input "#aba5a5"
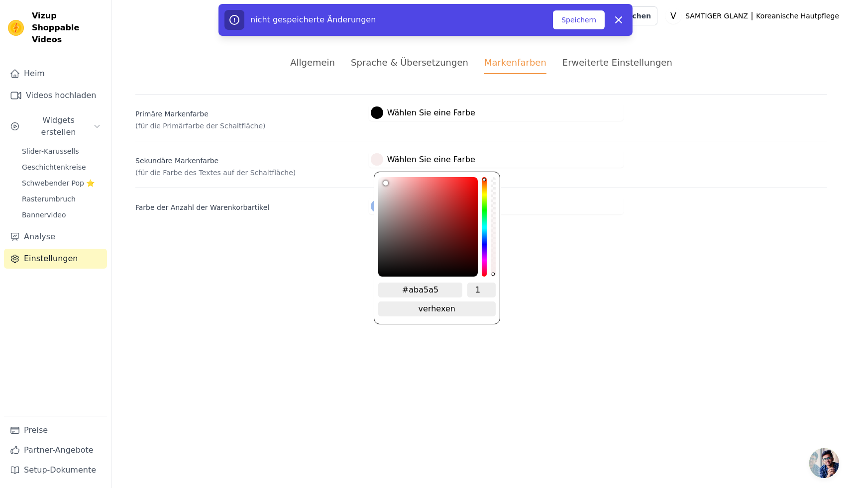
type input "#948e8e"
type input "#817a7a"
type input "#716969"
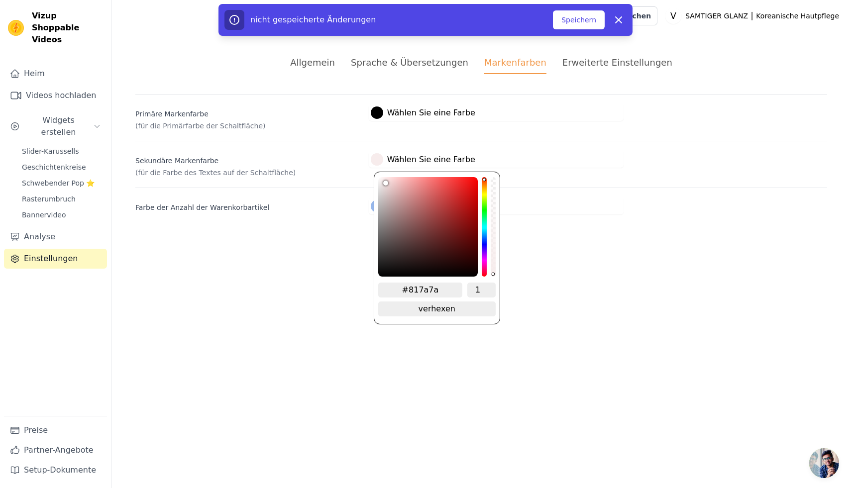
type input "#716969"
type input "#625959"
type input "#595050"
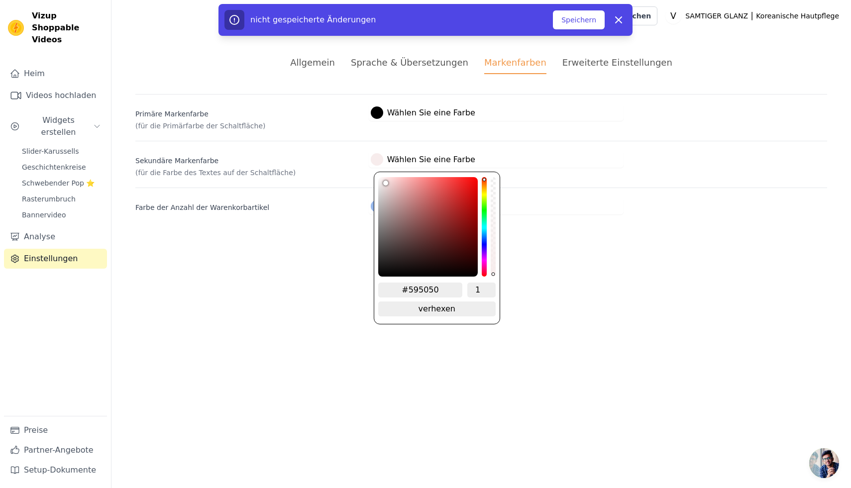
type input "#544b4b"
type input "#504848"
type input "#4e4545"
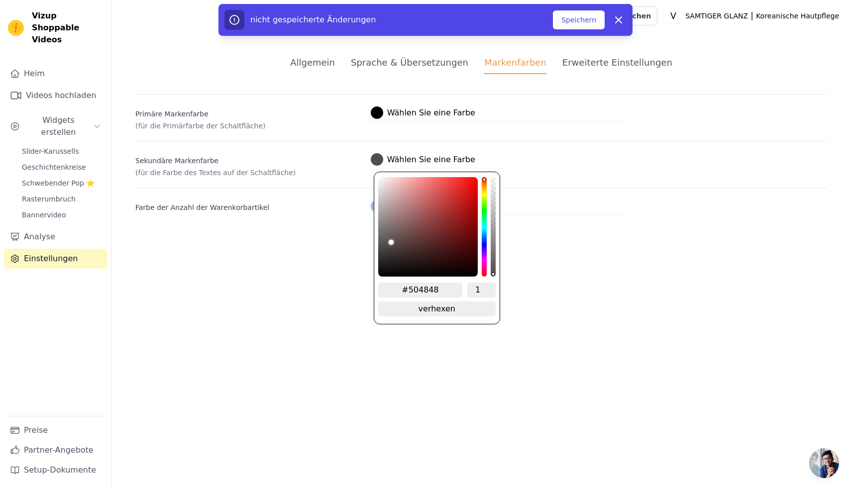
type input "#4e4545"
type input "#4a4242"
type input "#463f3f"
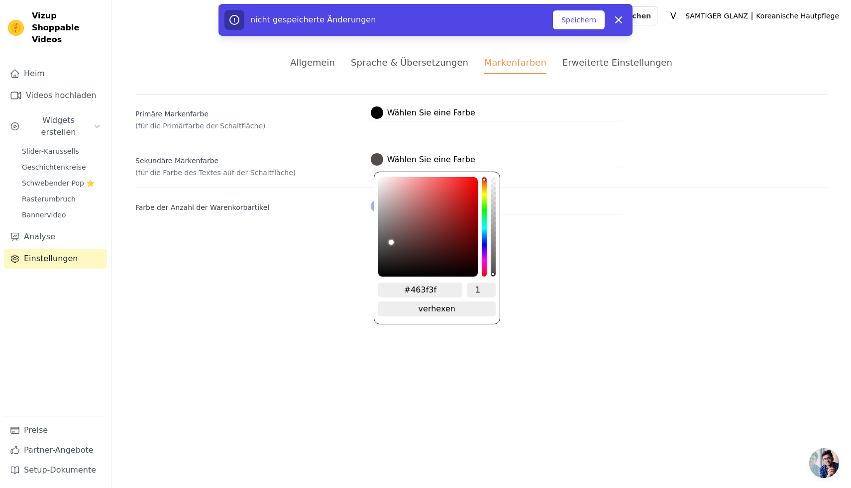
type input "#413a3a"
type input "#393333"
type input "#302b2b"
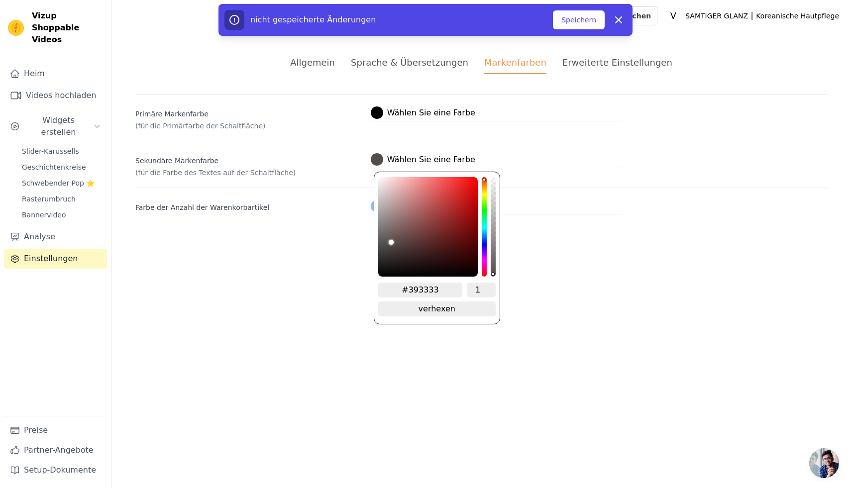
type input "#302b2b"
type input "#2b2727"
type input "#282424"
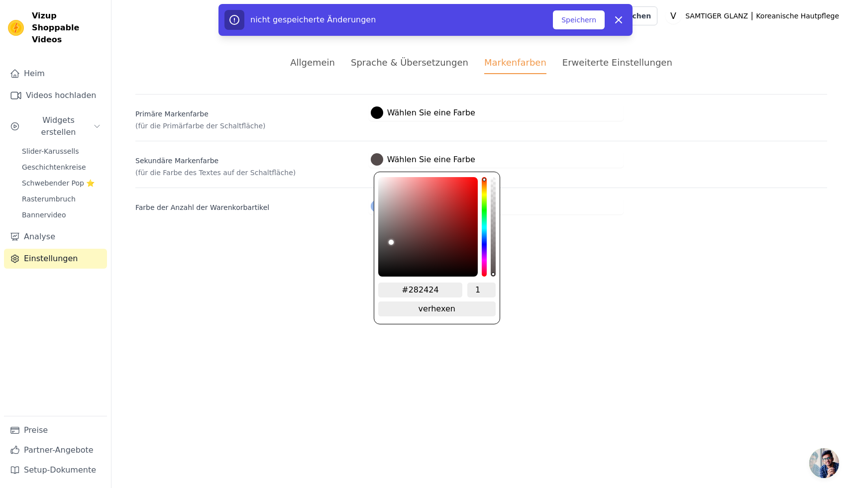
type input "#252222"
type input "#211e1e"
type input "#1d1b1b"
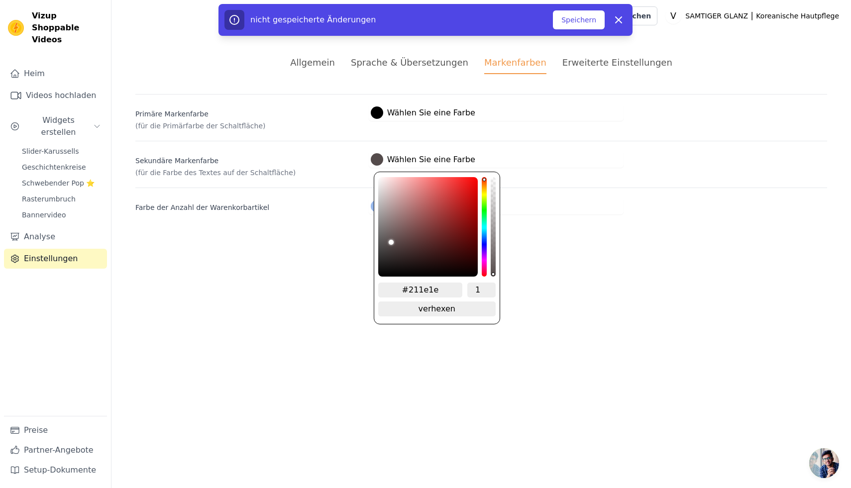
type input "#1d1b1b"
type input "#1b1919"
type input "#171515"
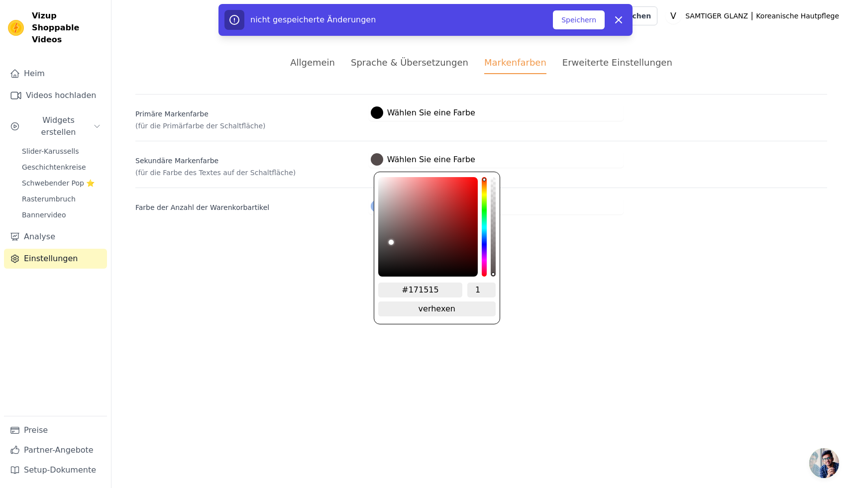
type input "#161414"
type input "#141313"
type input "#131212"
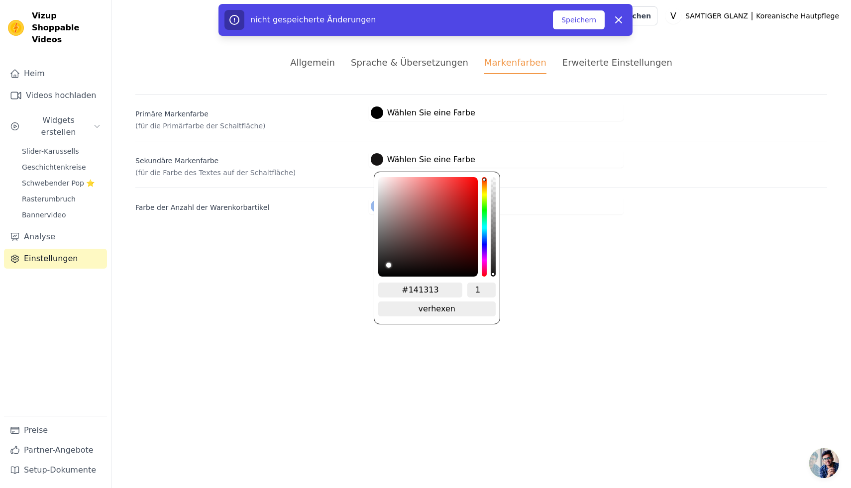
type input "#131212"
type input "#121010"
type input "#0f0e0e"
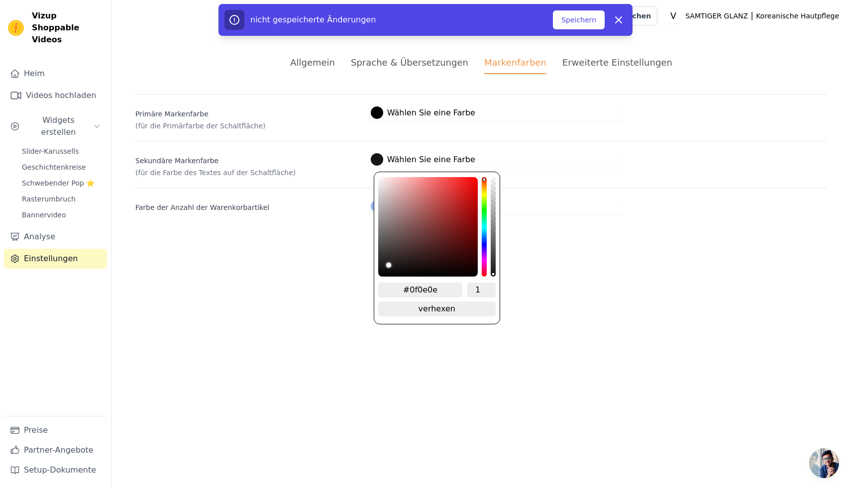
type input "#0a0909"
type input "#060606"
type input "#040404"
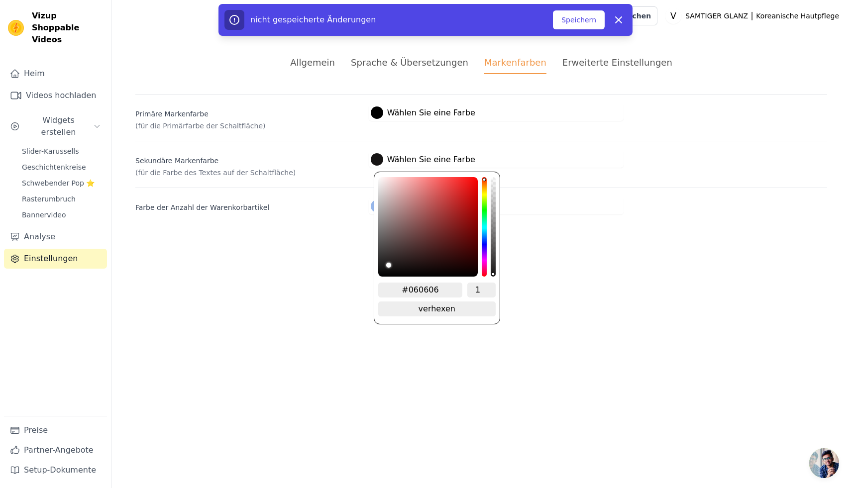
type input "#040404"
type input "#010101"
type input "#000000"
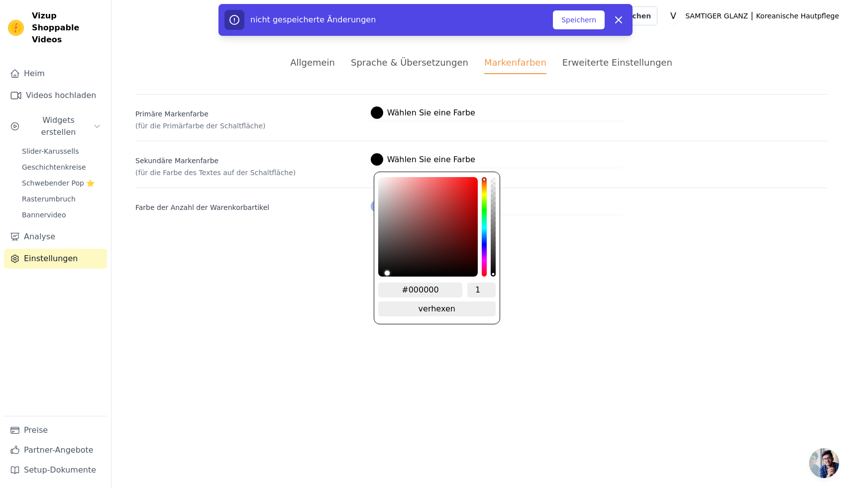
drag, startPoint x: 383, startPoint y: 180, endPoint x: 384, endPoint y: 279, distance: 99.6
click at [384, 279] on div "#000000 1 verhexen zu RGB ändern" at bounding box center [437, 248] width 126 height 153
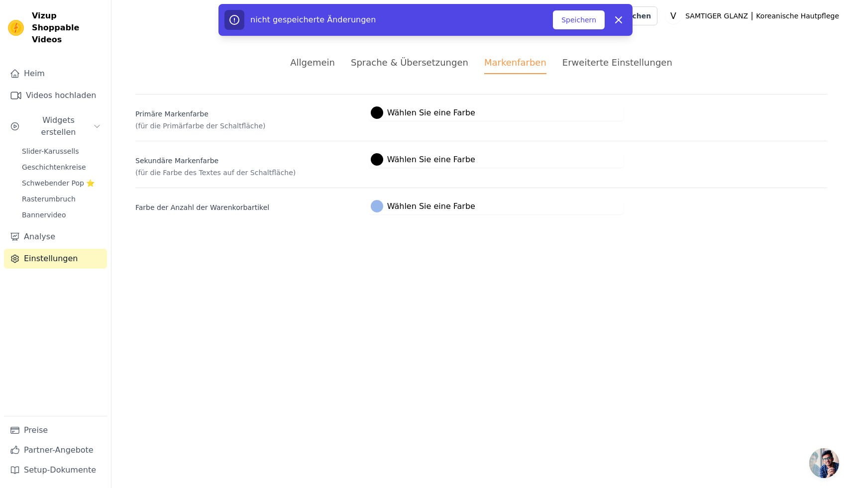
click at [329, 238] on html "Originaltext Diese Übersetzung bewerten Mit deinem Feedback können wir Google Ü…" at bounding box center [425, 119] width 851 height 238
click at [577, 20] on font "Speichern" at bounding box center [578, 20] width 35 height 8
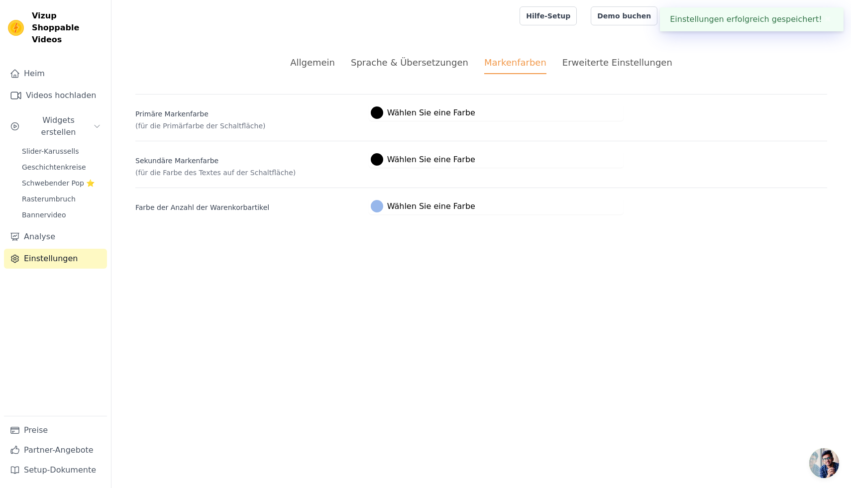
click at [593, 62] on font "Erweiterte Einstellungen" at bounding box center [617, 62] width 110 height 10
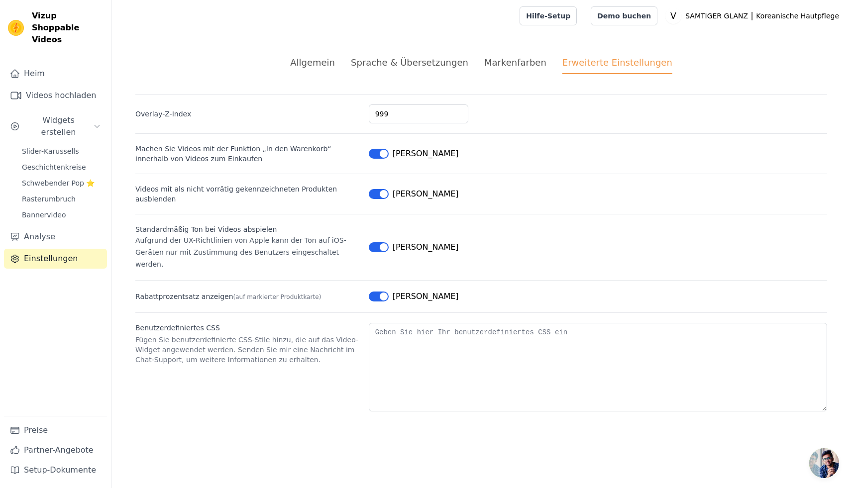
click at [820, 460] on span "Chat öffnen" at bounding box center [824, 463] width 30 height 30
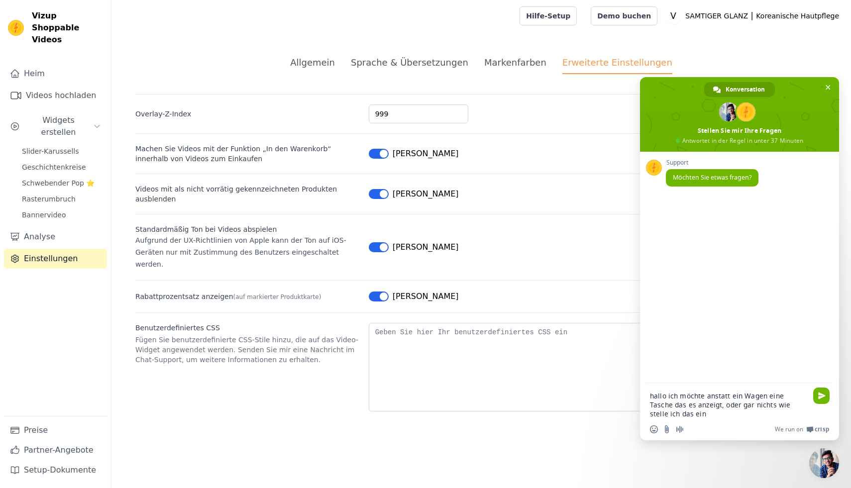
type textarea "hallo ich möchte anstatt ein Wagen eine Tasche das es anzeigt, oder gar nichts …"
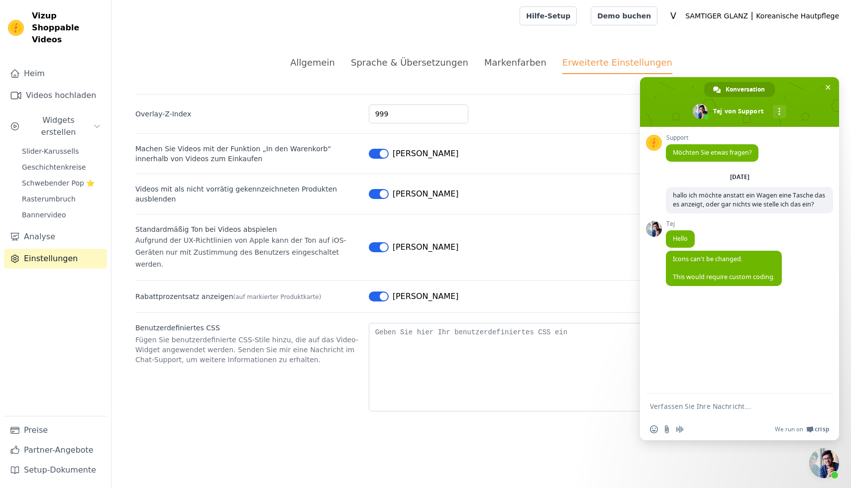
click at [681, 407] on textarea "Verfassen Sie Ihre Nachricht…" at bounding box center [728, 406] width 157 height 9
type textarea "Können sie das Icon weg nehmen vom wagen"
type textarea "das brauche ich nicht"
click at [661, 407] on textarea "Verfassen Sie Ihre Nachricht…" at bounding box center [728, 406] width 157 height 9
type textarea "u"
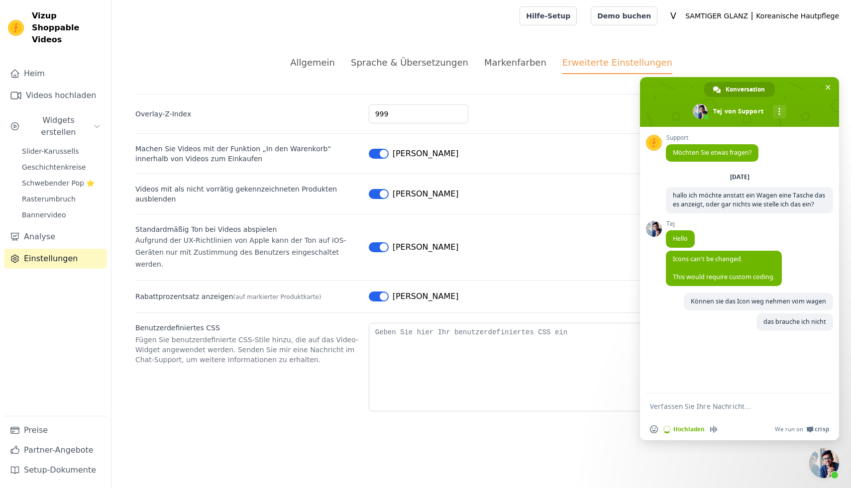
type textarea "k"
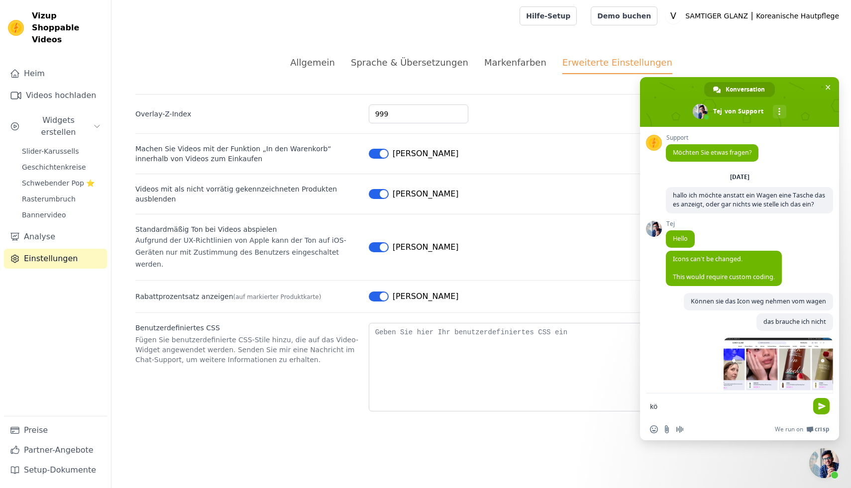
scroll to position [13, 0]
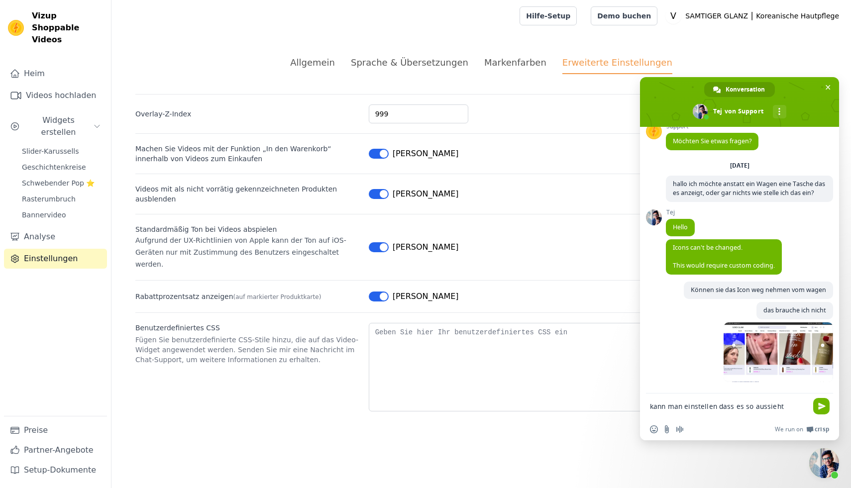
type textarea "kann man einstellen dass es so aussieht?"
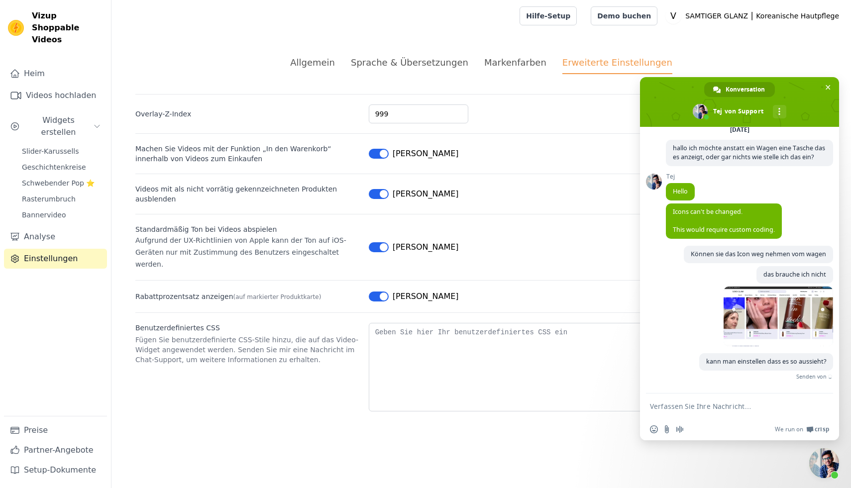
scroll to position [34, 0]
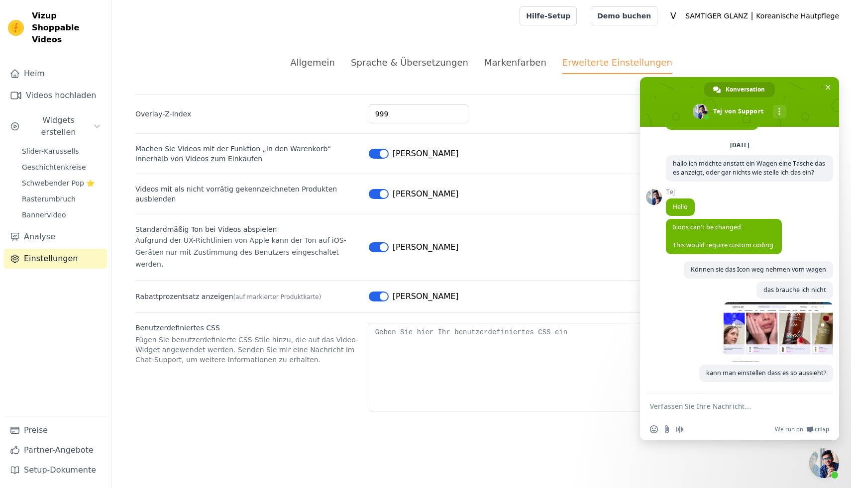
click at [652, 404] on textarea "Verfassen Sie Ihre Nachricht…" at bounding box center [728, 406] width 157 height 9
type textarea "Grösseres Foto und einen hintergrund"
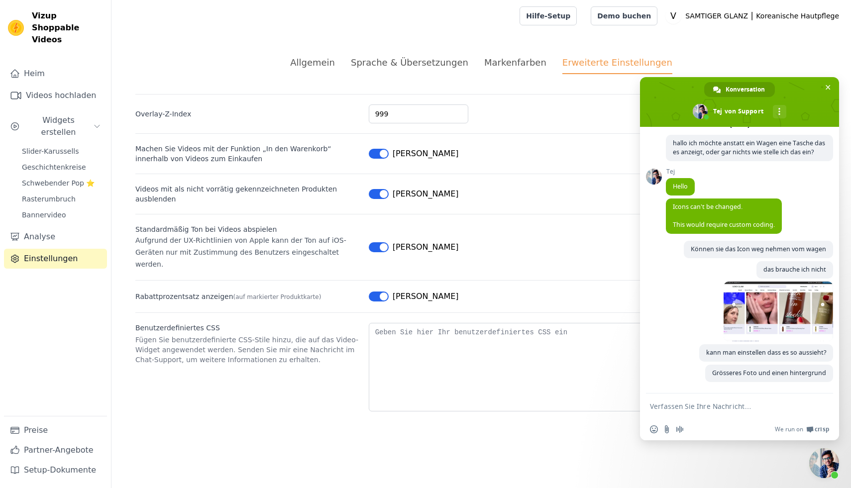
scroll to position [55, 0]
type textarea "weill man kann den preis nicht lesen richtig"
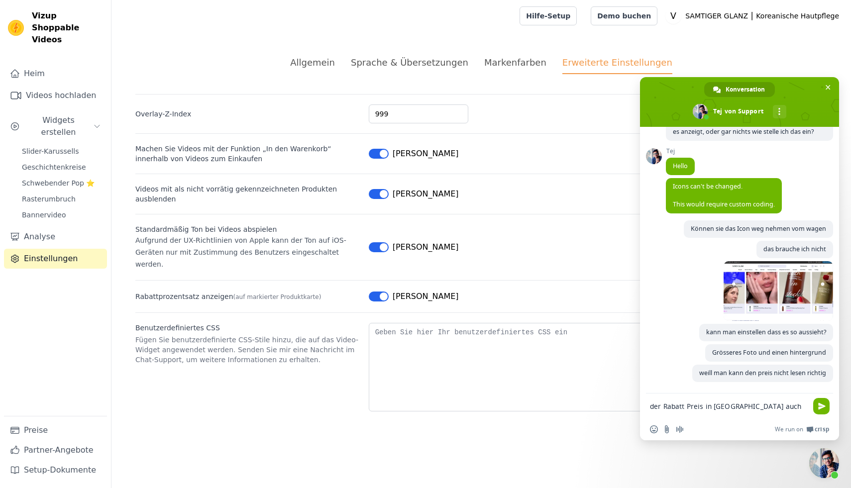
scroll to position [77, 0]
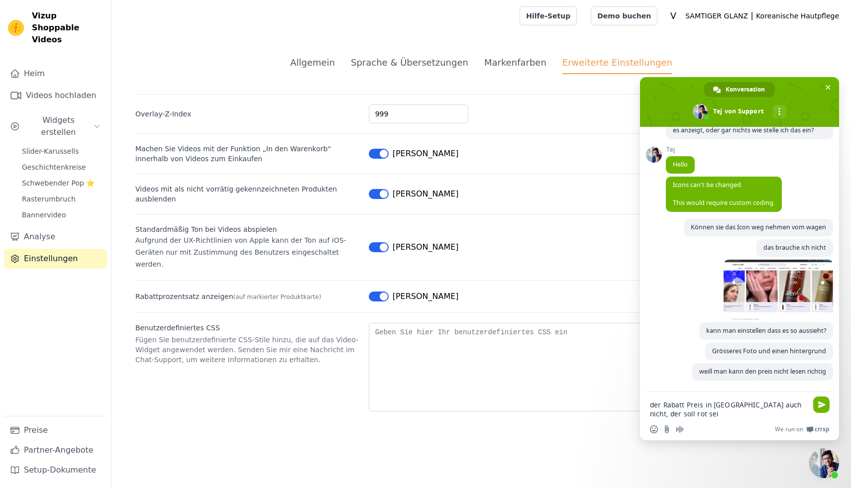
type textarea "der Rabatt Preis in Grün passt auch nicht, der soll rot sein"
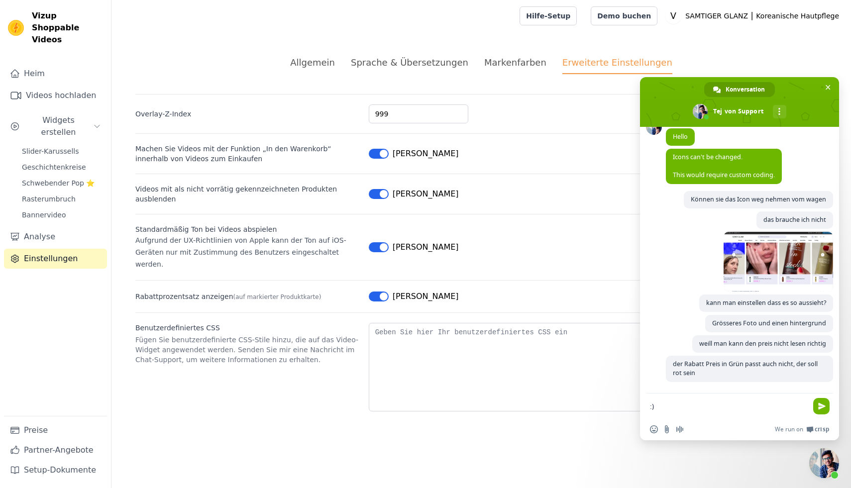
scroll to position [107, 0]
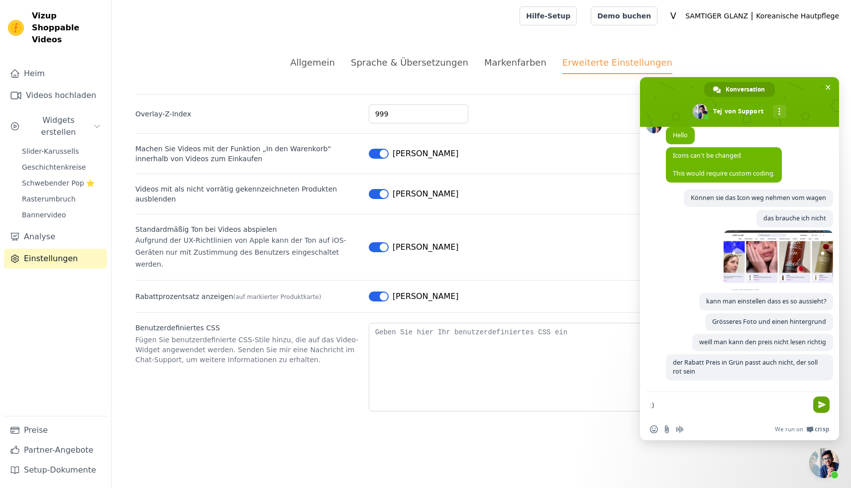
type textarea ":)"
click at [822, 404] on span "Senden Sie" at bounding box center [821, 404] width 7 height 7
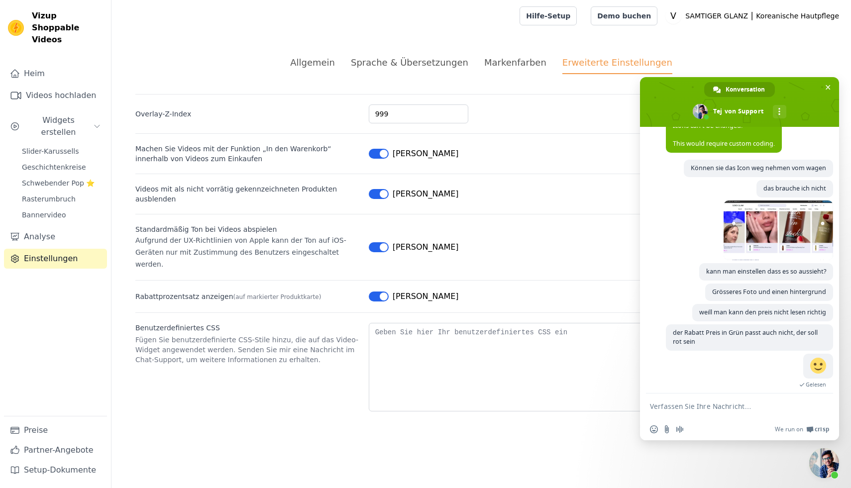
scroll to position [177, 0]
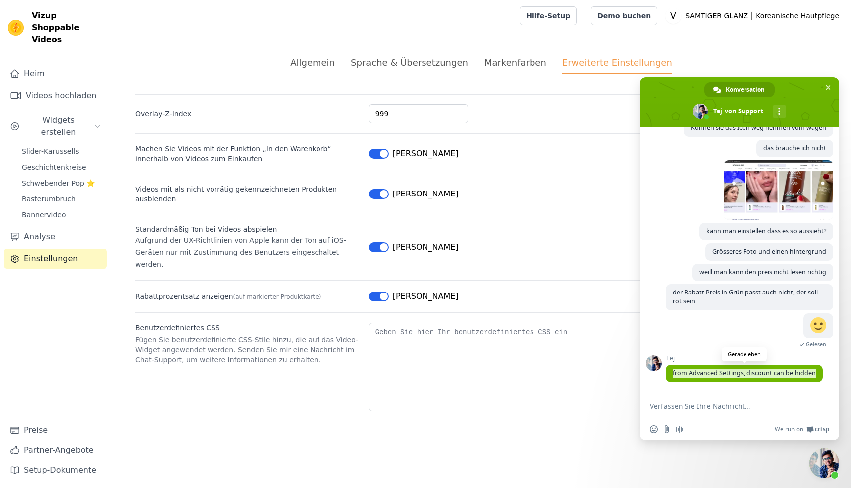
drag, startPoint x: 817, startPoint y: 374, endPoint x: 679, endPoint y: 375, distance: 138.4
click at [672, 377] on span "from Advanced Settings, discount can be hidden" at bounding box center [744, 373] width 157 height 17
copy span "from Advanced Settings, discount can be hidden"
click at [664, 389] on div "Support Möchten Sie etwas fragen? [DATE] hallo ich möchte anstatt ein Wagen ein…" at bounding box center [739, 260] width 199 height 267
click at [685, 410] on textarea "Verfassen Sie Ihre Nachricht…" at bounding box center [728, 406] width 157 height 9
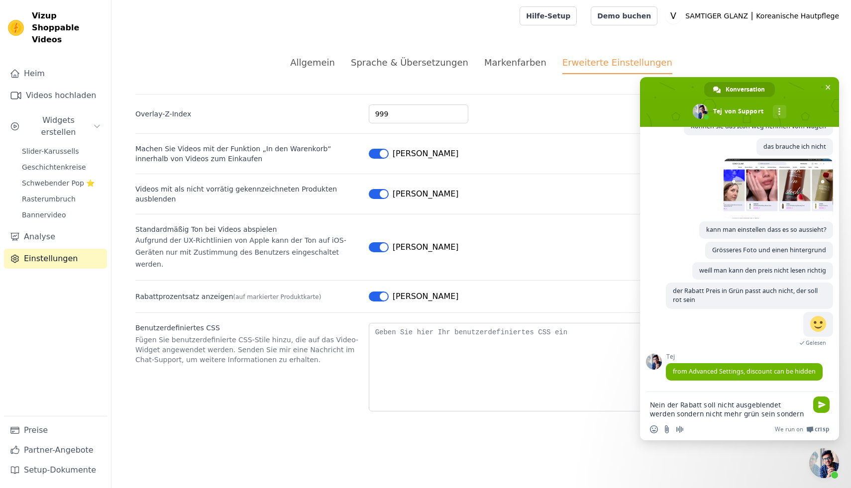
type textarea "Nein der Rabatt soll nicht ausgeblendet werden sondern nicht mehr grün sein son…"
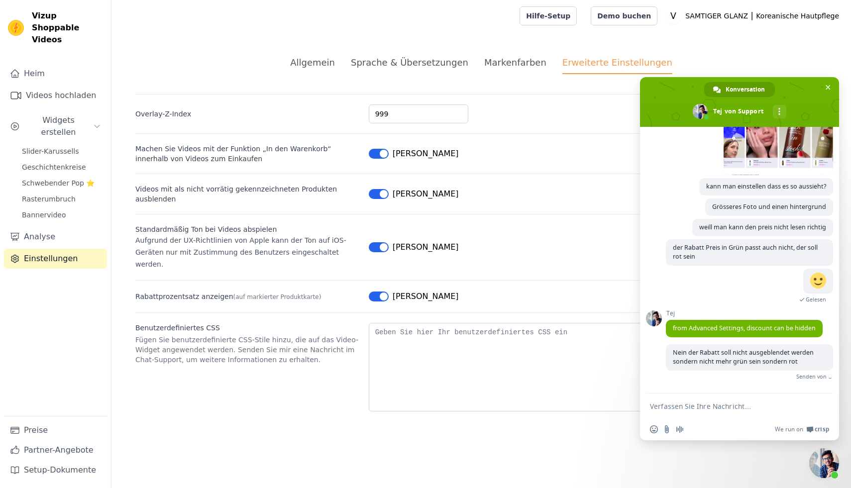
scroll to position [211, 0]
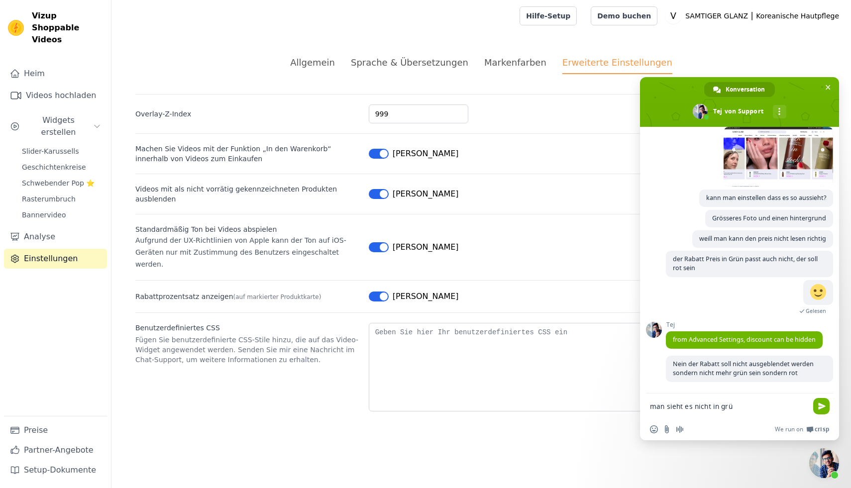
type textarea "man sieht es nicht in grün"
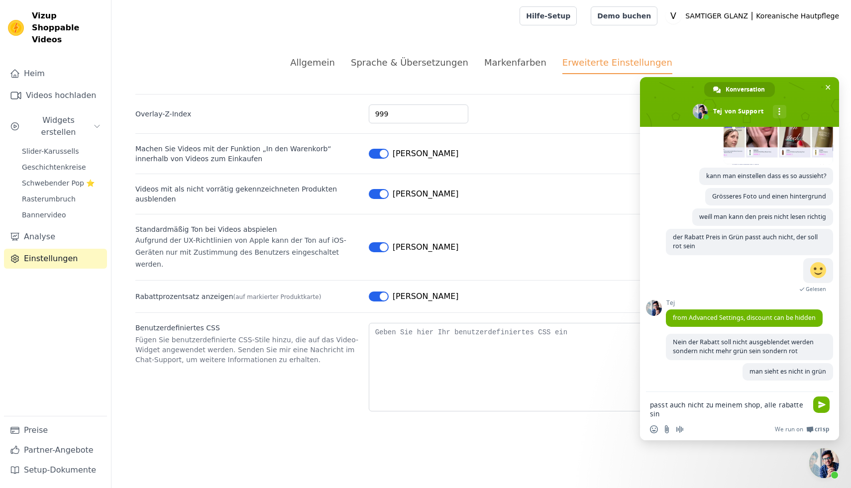
scroll to position [233, 0]
type textarea "passt auch nicht zu meinem shop, alle rabatte sind in rot"
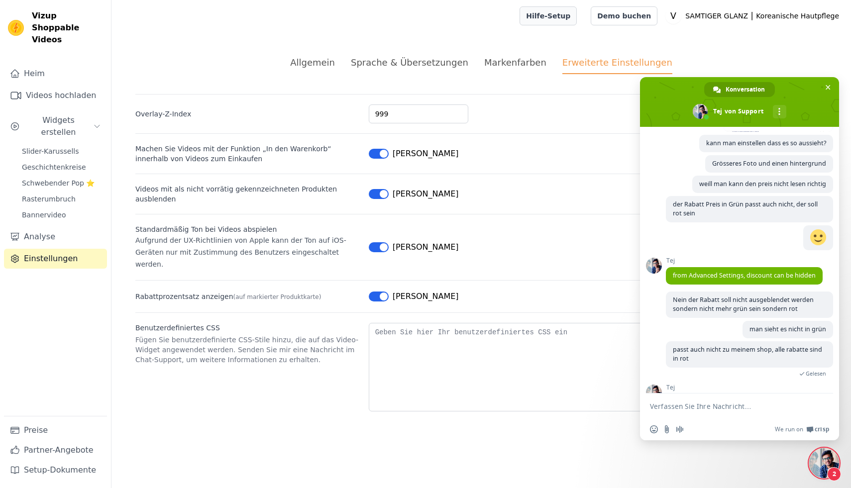
scroll to position [399, 0]
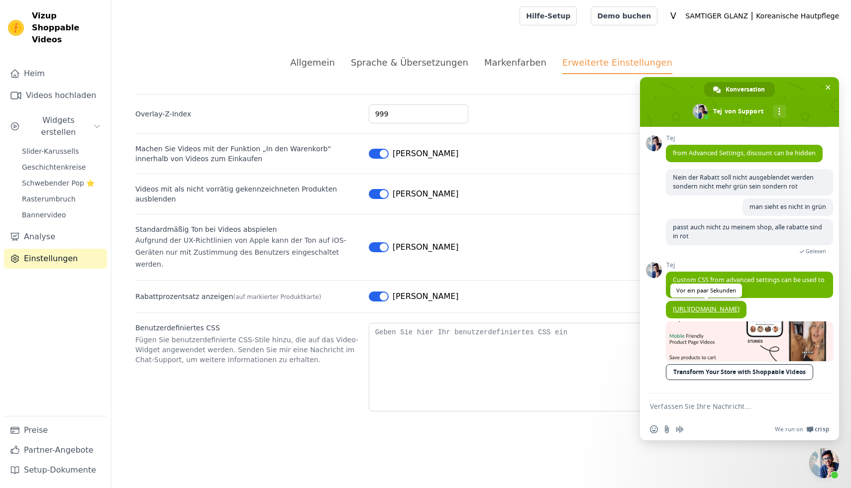
click at [717, 305] on link "[URL][DOMAIN_NAME]" at bounding box center [706, 309] width 67 height 8
click at [721, 404] on textarea "Verfassen Sie Ihre Nachricht…" at bounding box center [728, 406] width 157 height 9
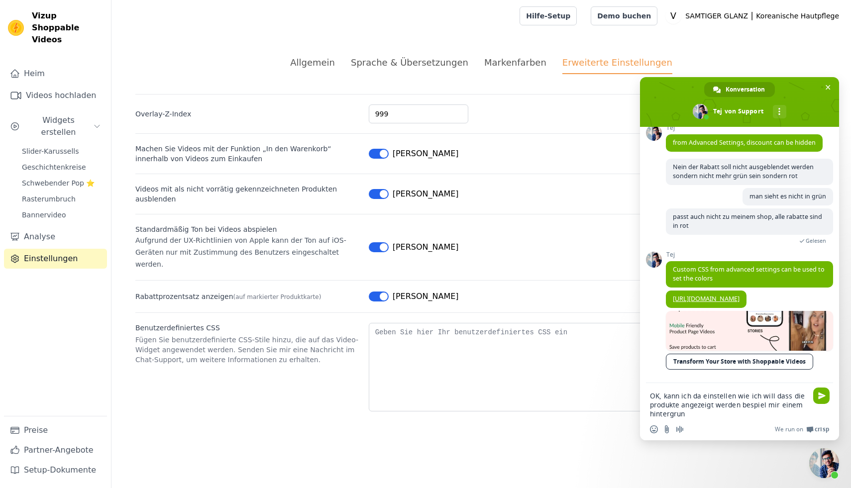
type textarea "OK, kann ich da einstellen wie ich will dass die produkte angezeigt werden besp…"
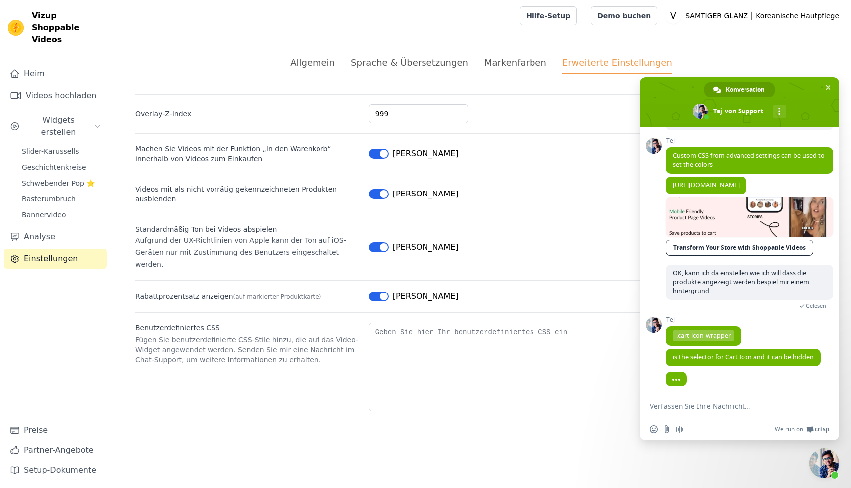
scroll to position [519, 0]
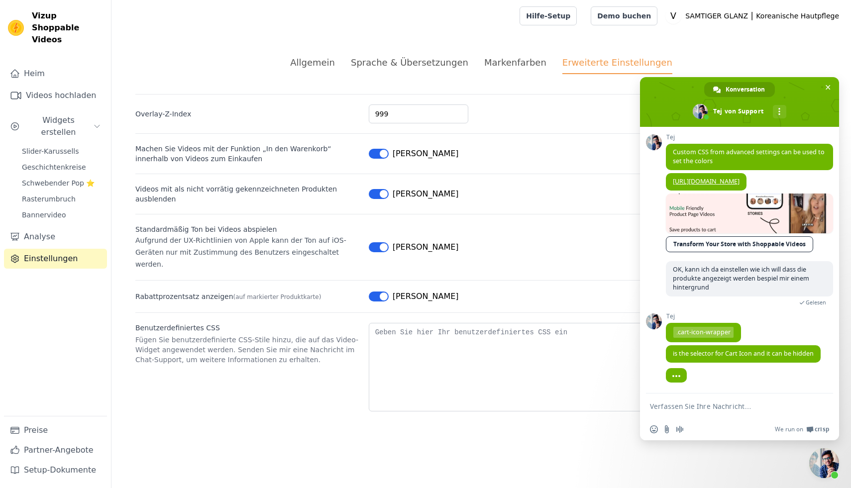
click at [652, 350] on div "Support Möchten Sie etwas fragen? [DATE] hallo ich möchte anstatt ein Wagen ein…" at bounding box center [739, 260] width 199 height 267
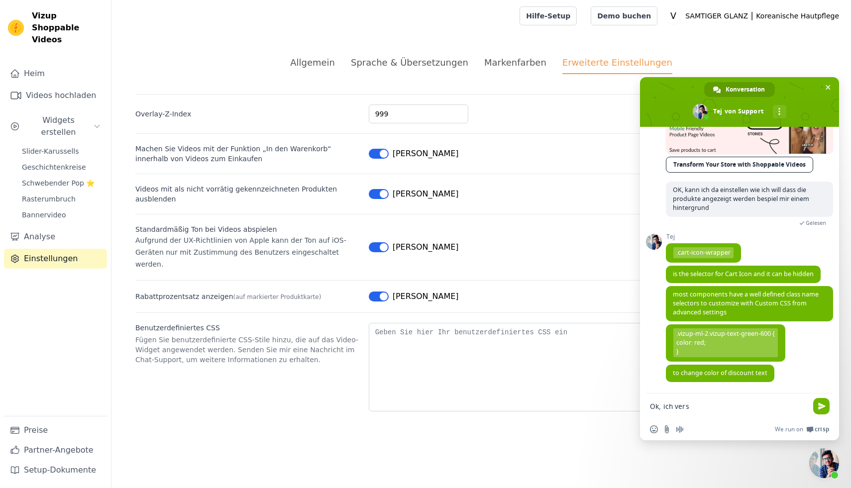
scroll to position [599, 0]
type textarea "Ok, ich versuche es mal :) vielen danke"
drag, startPoint x: 682, startPoint y: 351, endPoint x: 668, endPoint y: 333, distance: 23.4
click at [668, 333] on span ".vizup-ml-2.vizup-text-green-600 { color: red; }" at bounding box center [725, 343] width 119 height 37
copy span ".vizup-ml-2.vizup-text-green-600 { color: red; }"
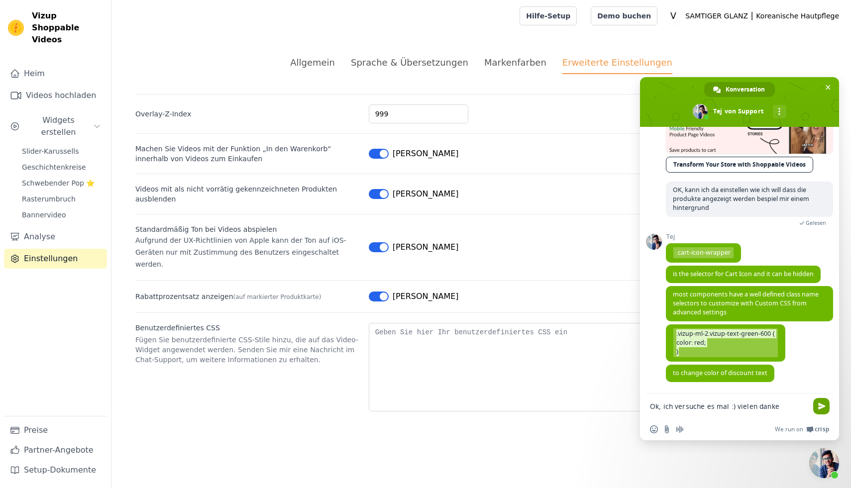
click at [815, 407] on span "Senden Sie" at bounding box center [821, 406] width 16 height 16
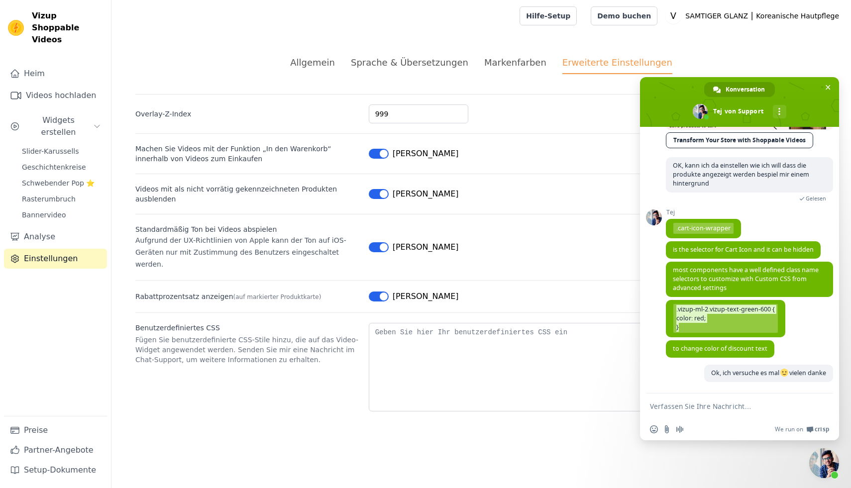
scroll to position [624, 0]
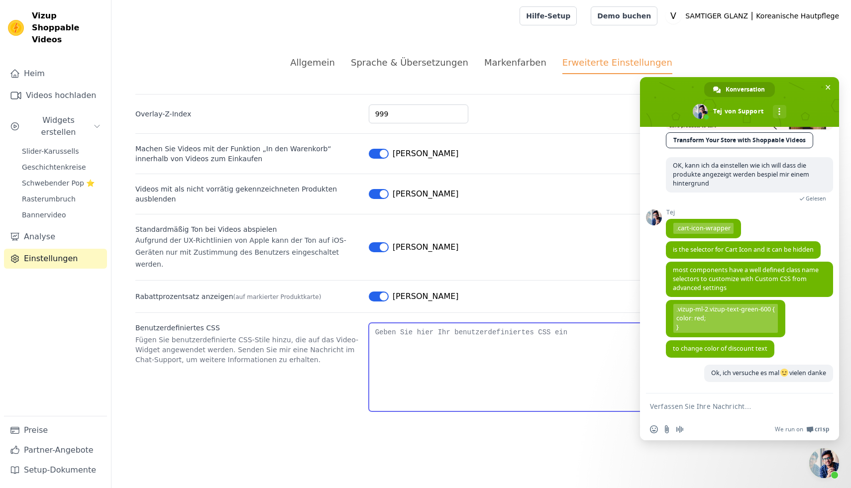
click at [384, 324] on textarea "Benutzerdefiniertes CSS" at bounding box center [598, 367] width 458 height 89
paste textarea ".vizup-ml-2.vizup-text-green-600 { color: red; }"
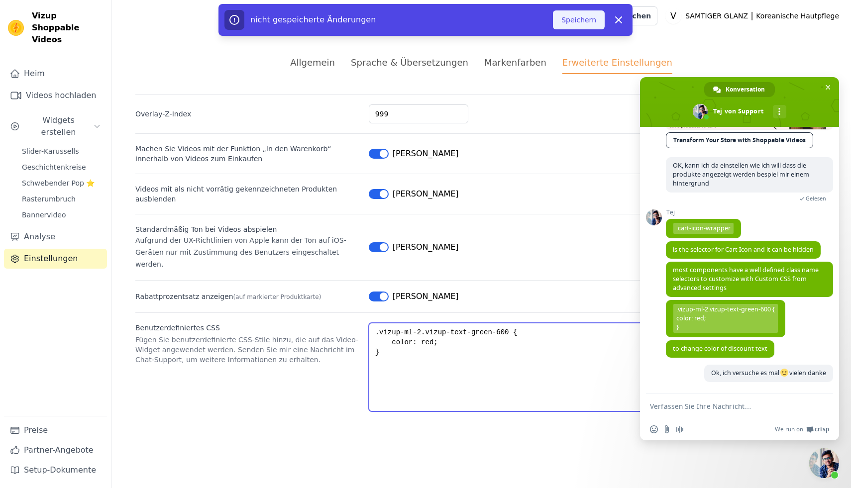
type textarea ".vizup-ml-2.vizup-text-green-600 { color: red; }"
click at [586, 15] on font "Speichern" at bounding box center [578, 20] width 35 height 10
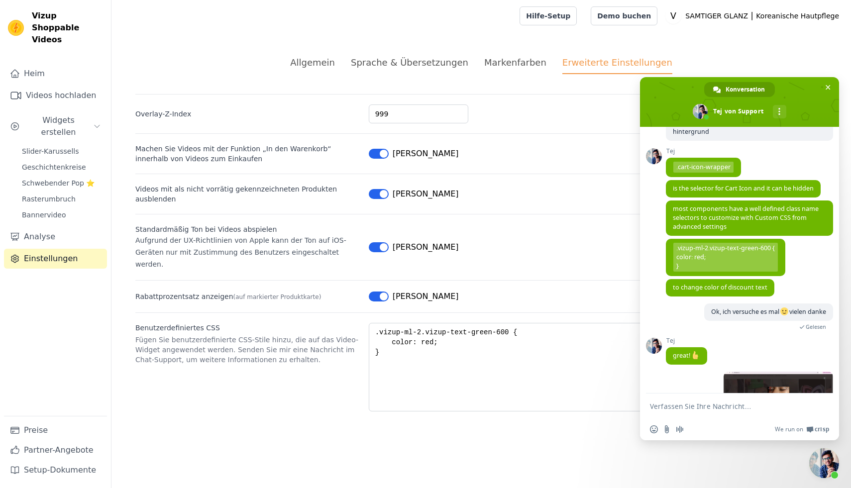
scroll to position [725, 0]
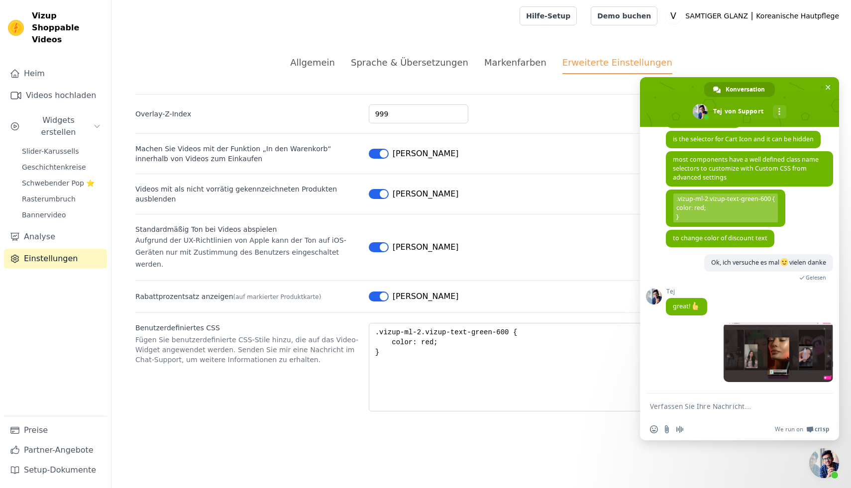
click at [696, 405] on textarea "Verfassen Sie Ihre Nachricht…" at bounding box center [728, 406] width 157 height 9
type textarea "es ist immer noch grün :("
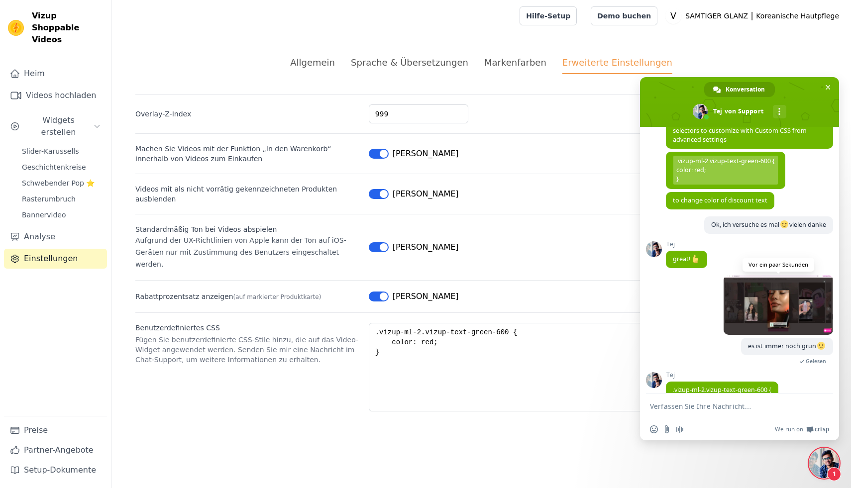
scroll to position [799, 0]
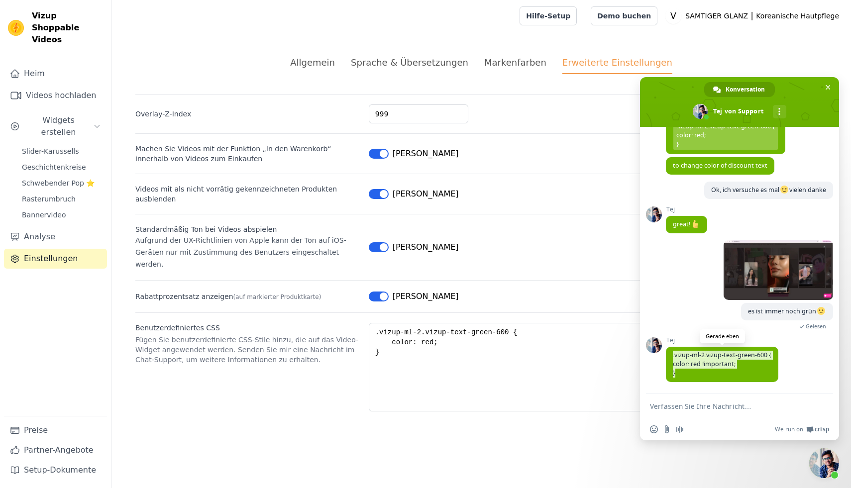
drag, startPoint x: 680, startPoint y: 375, endPoint x: 669, endPoint y: 355, distance: 23.4
click at [669, 355] on span ".vizup-ml-2.vizup-text-green-600 { color: red !important; }" at bounding box center [722, 364] width 112 height 35
copy span ".vizup-ml-2.vizup-text-green-600 { color: red !important; }"
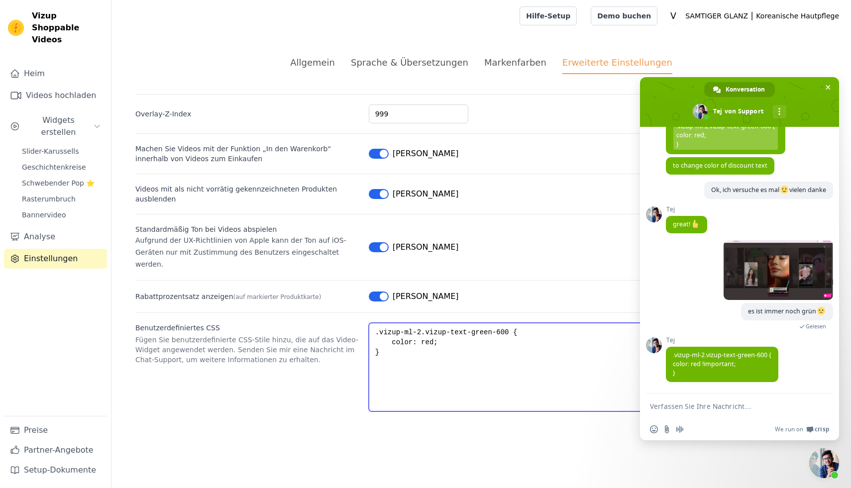
drag, startPoint x: 387, startPoint y: 344, endPoint x: 364, endPoint y: 314, distance: 37.9
click at [364, 314] on div "Benutzerdefiniertes CSS Fügen Sie benutzerdefinierte CSS-Stile hinzu, die auf d…" at bounding box center [481, 362] width 692 height 99
paste textarea "color: red !important"
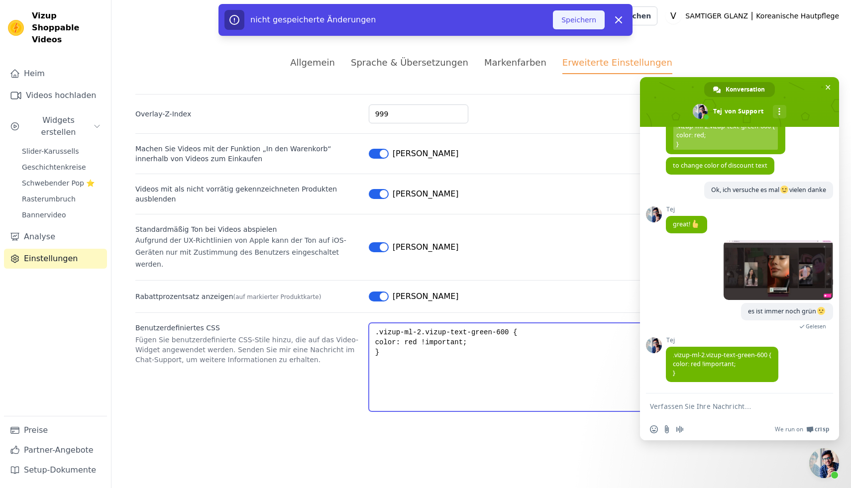
type textarea ".vizup-ml-2.vizup-text-green-600 { color: red !important; }"
click at [580, 17] on font "Speichern" at bounding box center [578, 20] width 35 height 8
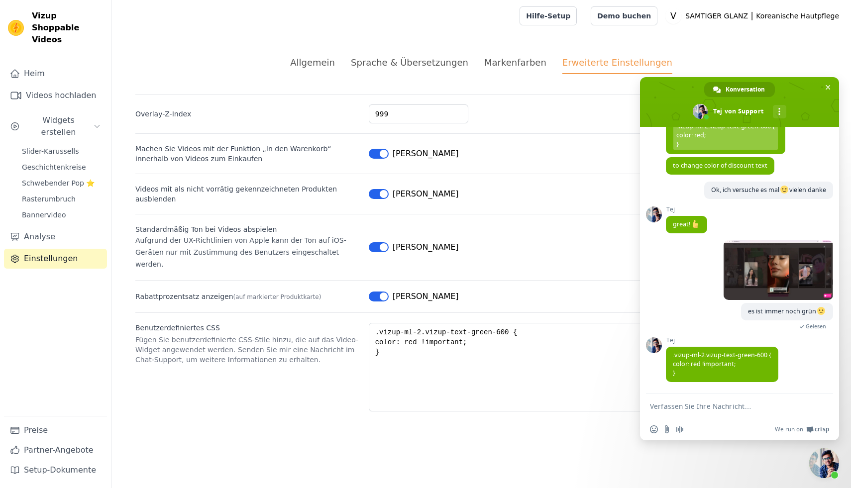
click at [678, 398] on form at bounding box center [728, 407] width 157 height 27
click at [675, 404] on textarea "Verfassen Sie Ihre Nachricht…" at bounding box center [728, 406] width 157 height 9
type textarea "Danke :) hat geklappt"
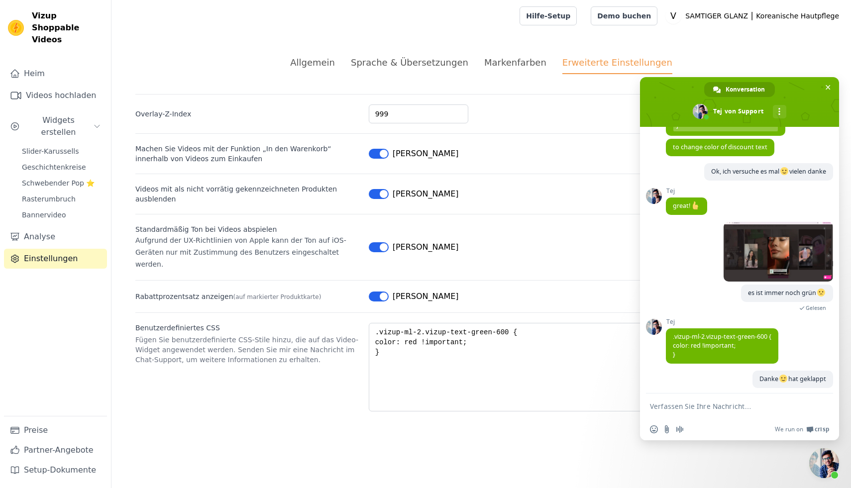
scroll to position [823, 0]
